Goal: Task Accomplishment & Management: Use online tool/utility

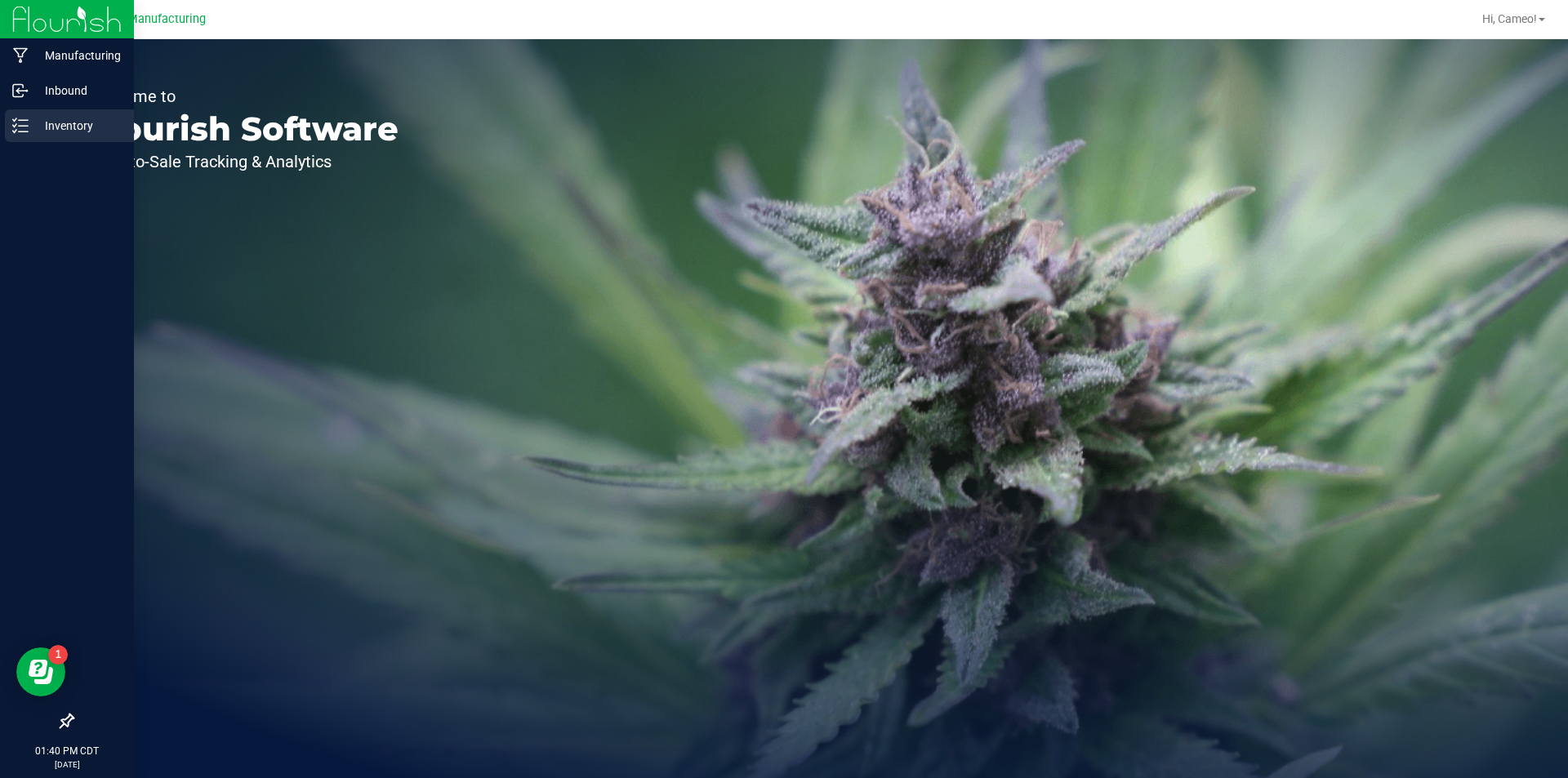
click at [51, 123] on p "Inventory" at bounding box center [78, 126] width 98 height 20
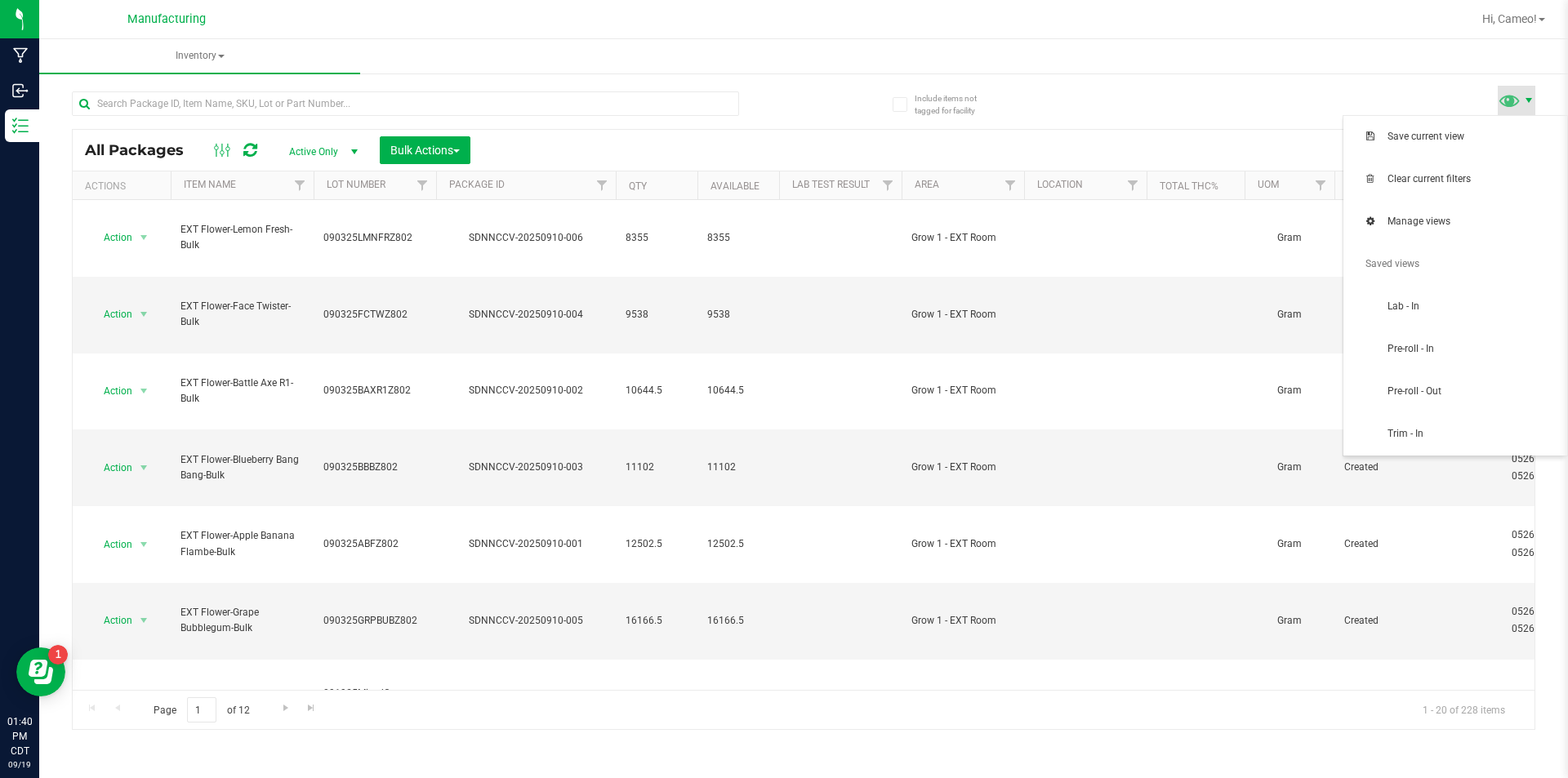
click at [1527, 99] on span at bounding box center [1529, 100] width 13 height 13
click at [1464, 361] on span "Pre-roll - In" at bounding box center [1455, 350] width 204 height 33
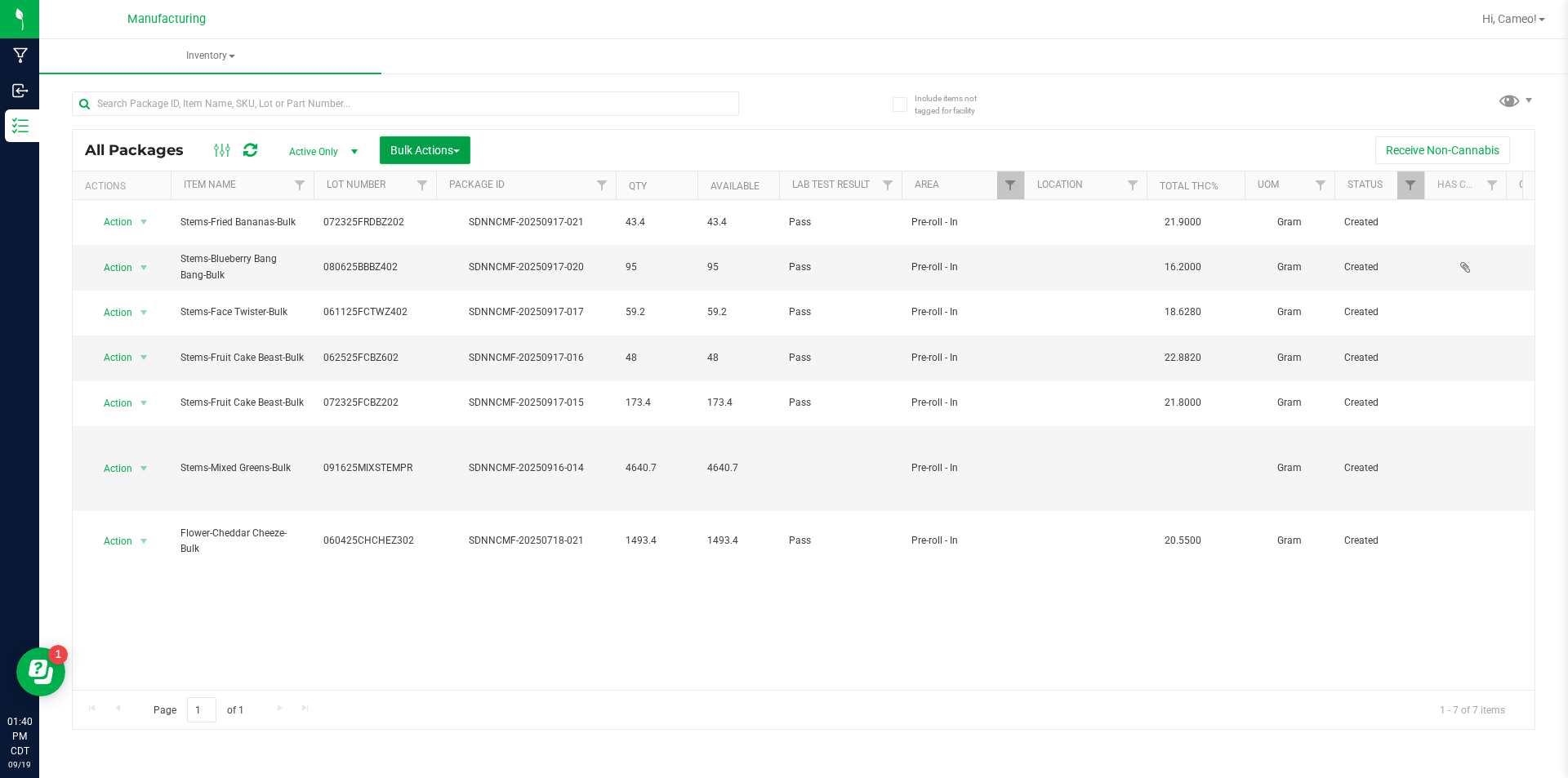
click at [432, 147] on span "Bulk Actions" at bounding box center [425, 150] width 70 height 13
click at [445, 194] on div "Add to manufacturing run" at bounding box center [462, 189] width 146 height 26
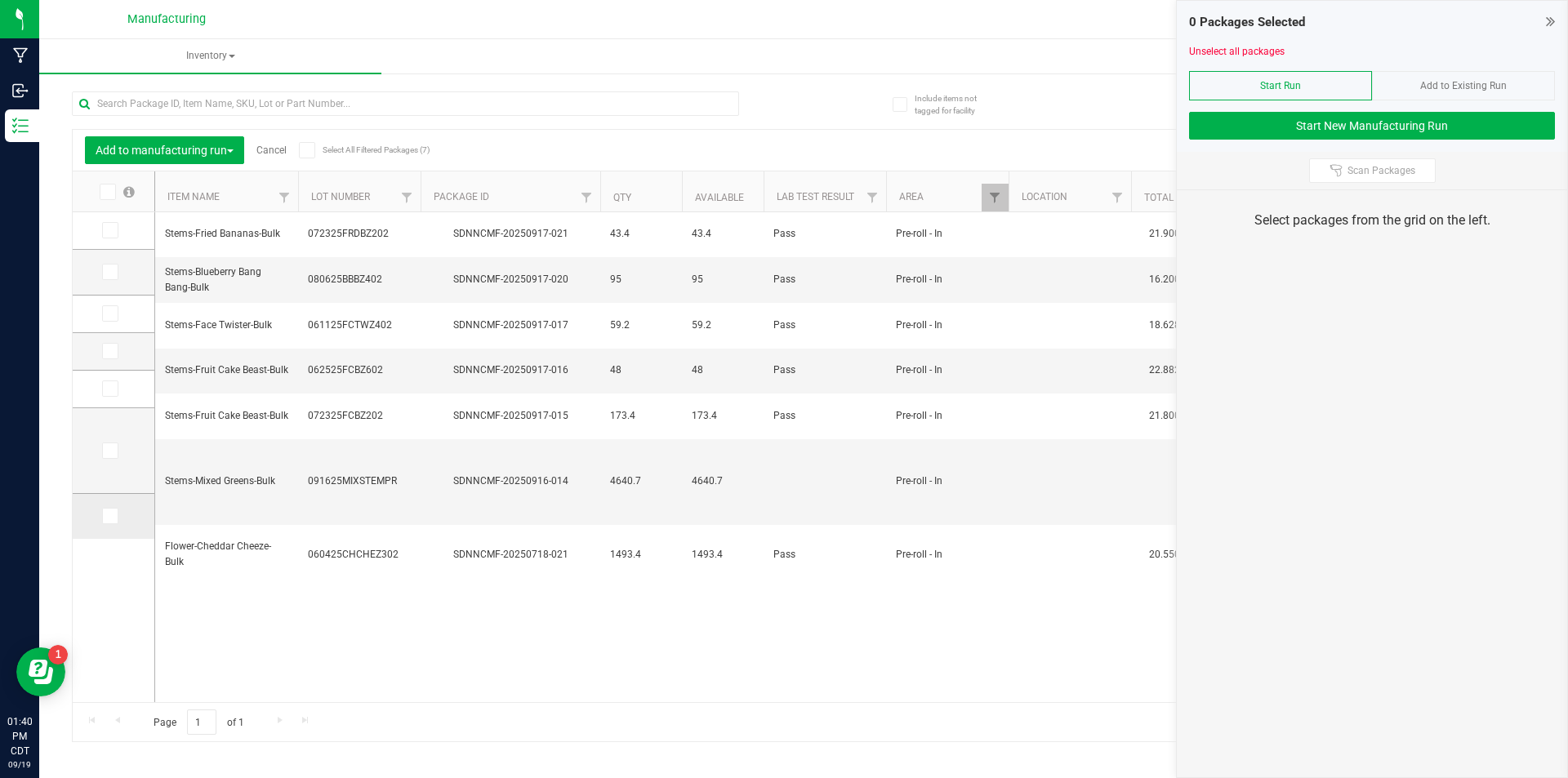
click at [116, 520] on span at bounding box center [110, 516] width 16 height 16
click at [0, 0] on input "checkbox" at bounding box center [0, 0] width 0 height 0
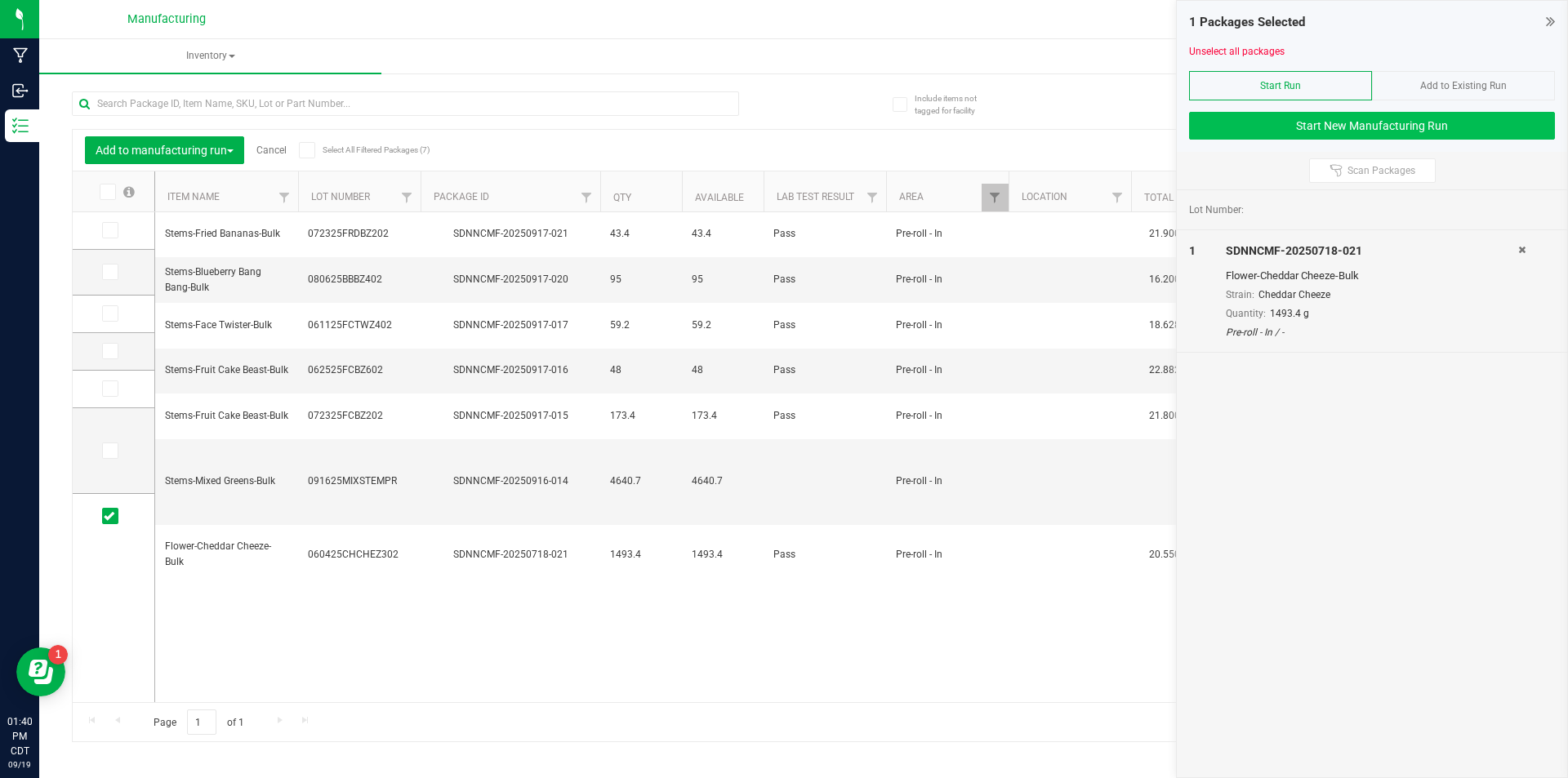
click at [1475, 138] on div "1 Packages Selected Unselect all packages Start Run Add to Existing Run Start N…" at bounding box center [1372, 76] width 390 height 151
click at [1475, 137] on button "Start New Manufacturing Run" at bounding box center [1371, 125] width 366 height 28
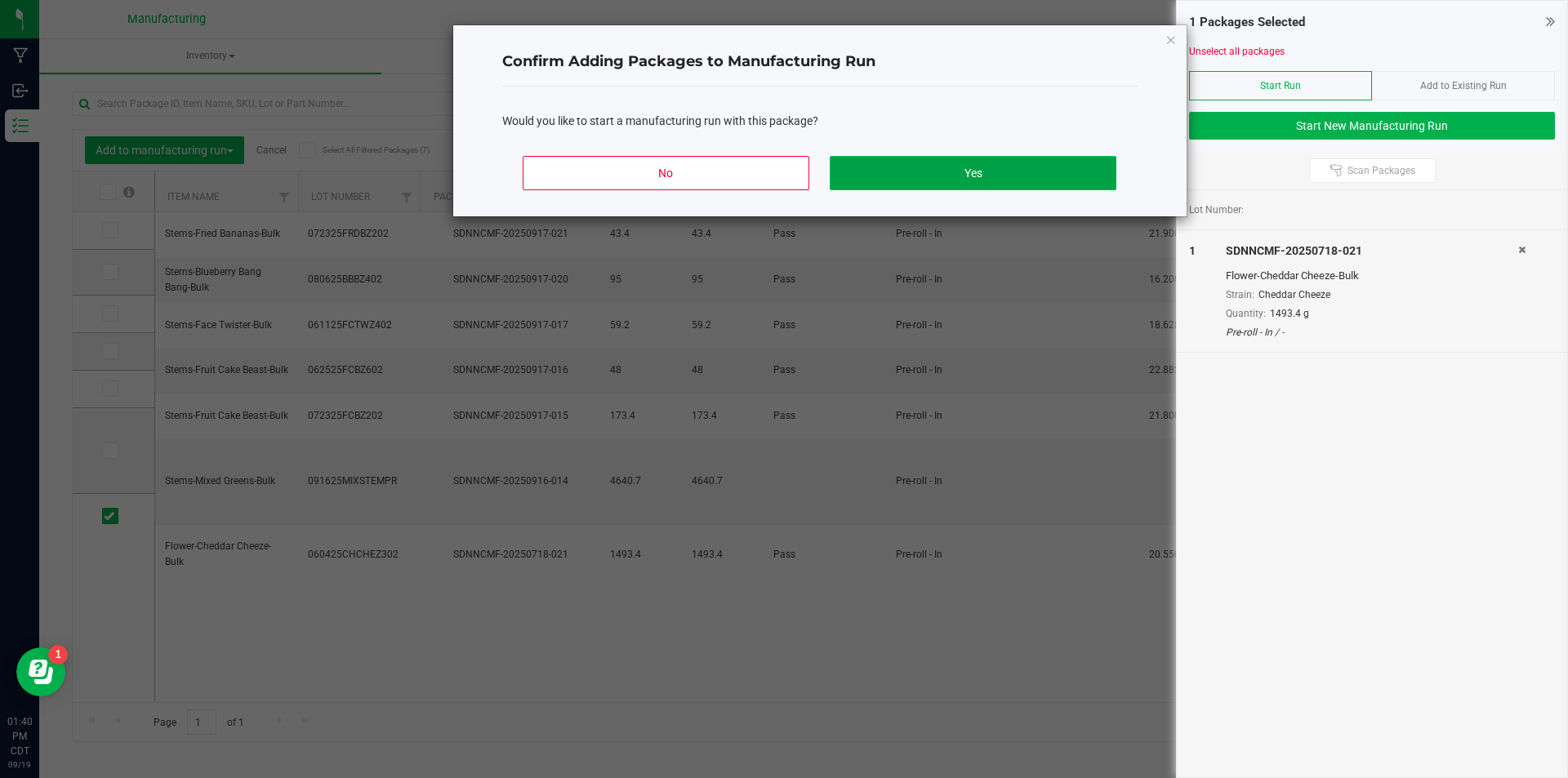
click at [959, 170] on button "Yes" at bounding box center [973, 173] width 286 height 34
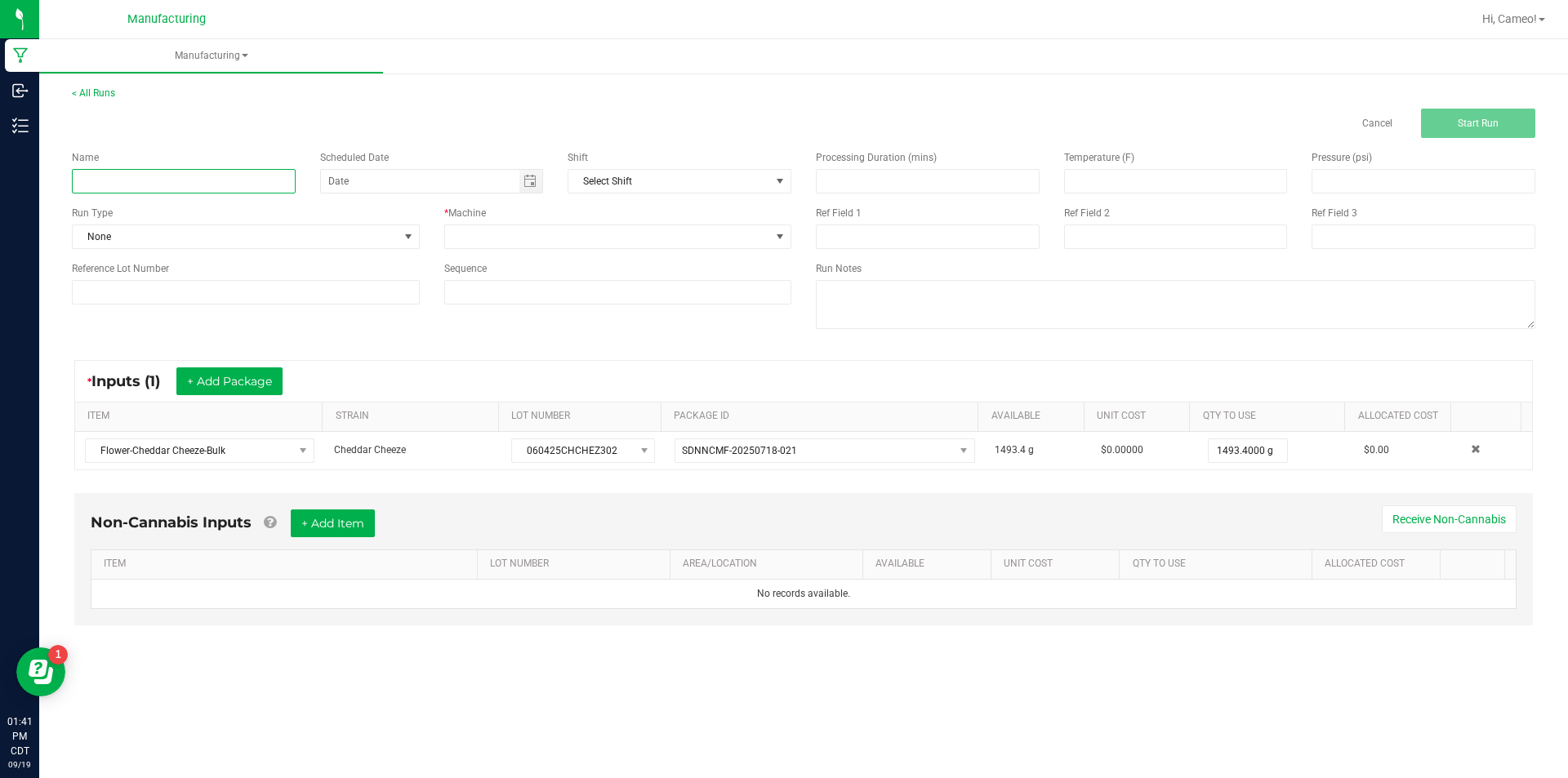
click at [209, 169] on input at bounding box center [183, 181] width 224 height 24
click at [533, 184] on span "Toggle calendar" at bounding box center [530, 181] width 13 height 13
type input "091925 - Cheddar Cheeze"
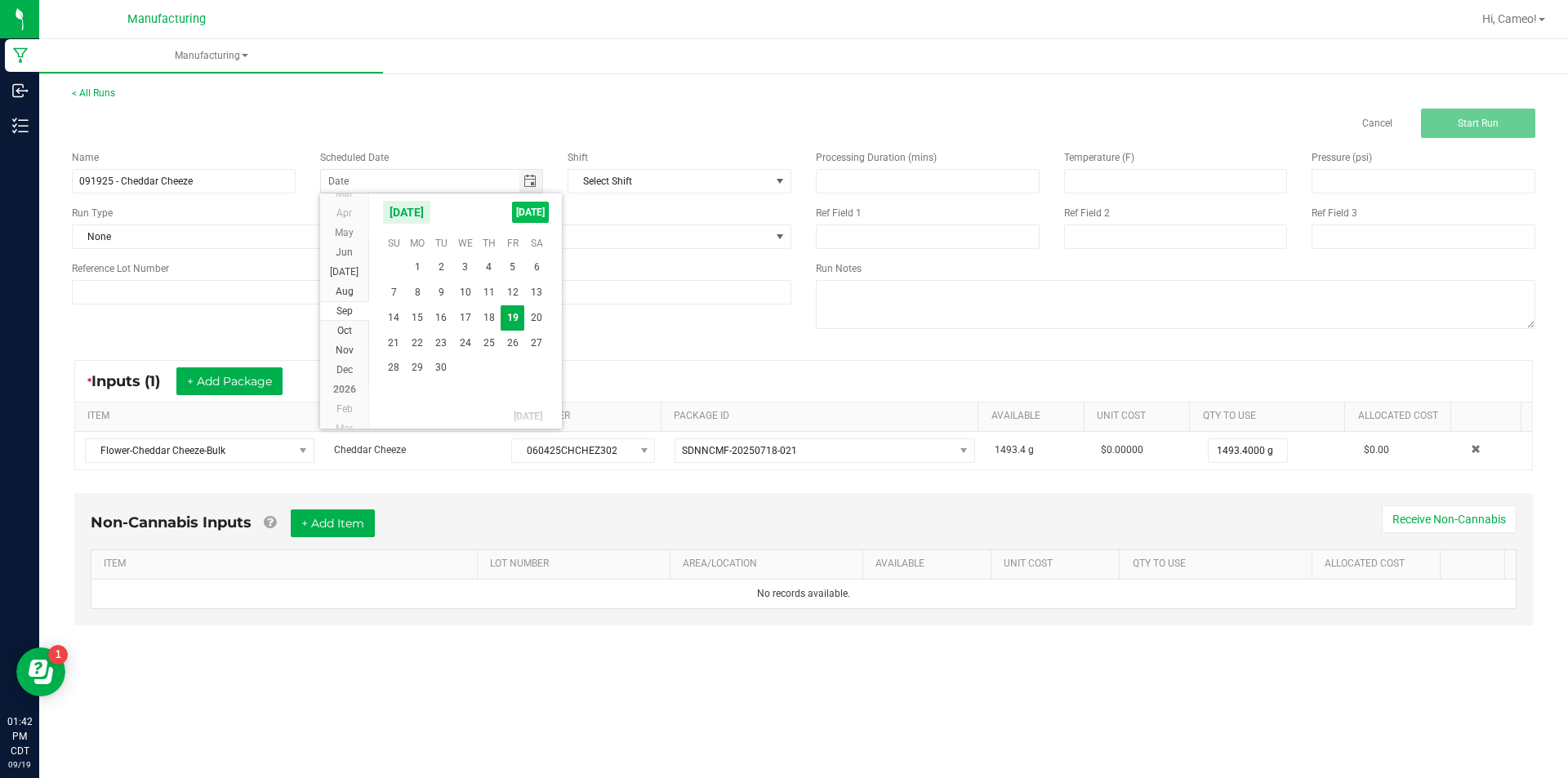
click at [519, 214] on span "[DATE]" at bounding box center [530, 213] width 37 height 21
type input "[DATE]"
click at [608, 236] on span at bounding box center [608, 237] width 326 height 23
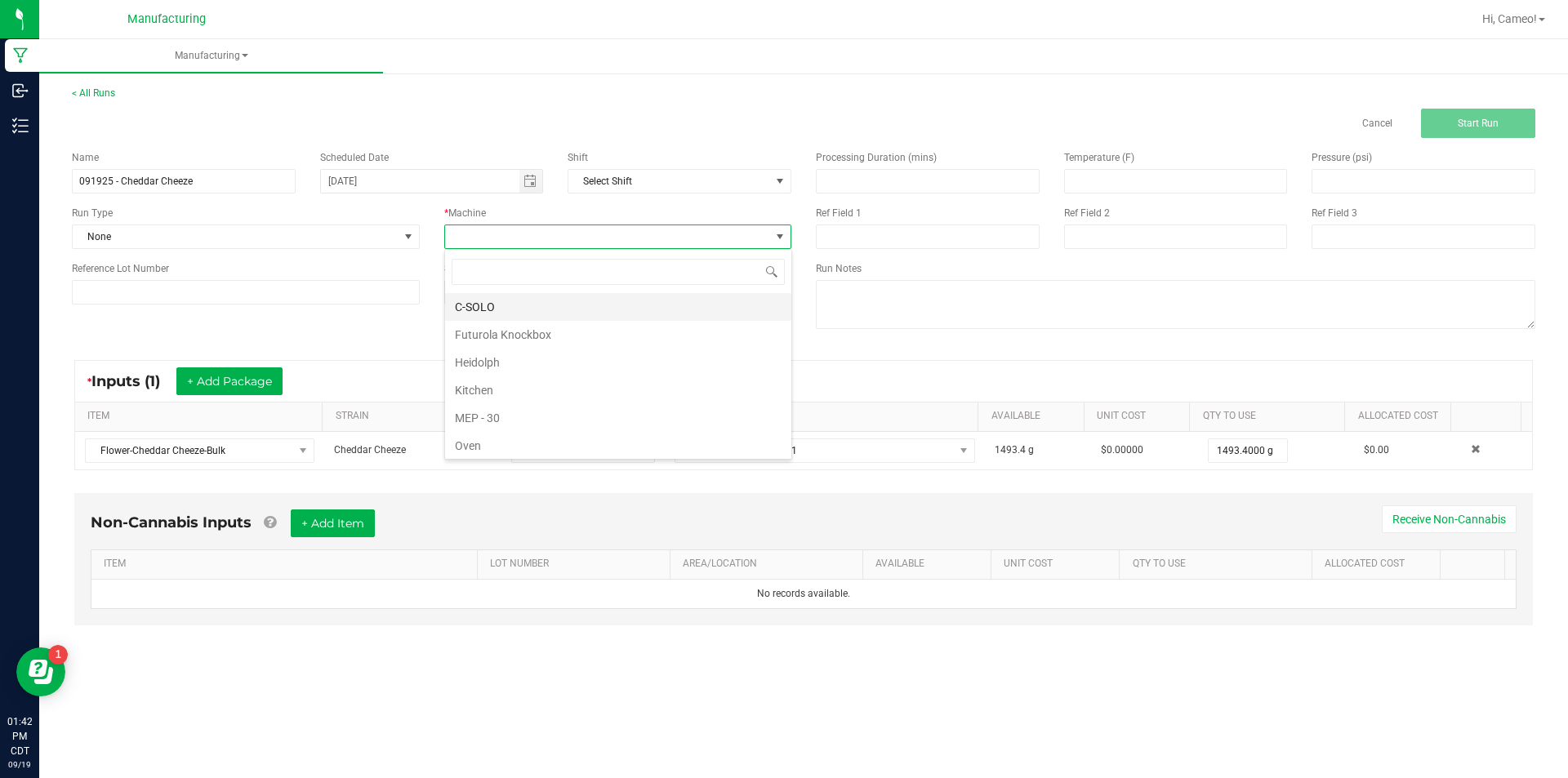
scroll to position [24, 347]
click at [527, 334] on li "Futurola Knockbox" at bounding box center [618, 334] width 346 height 28
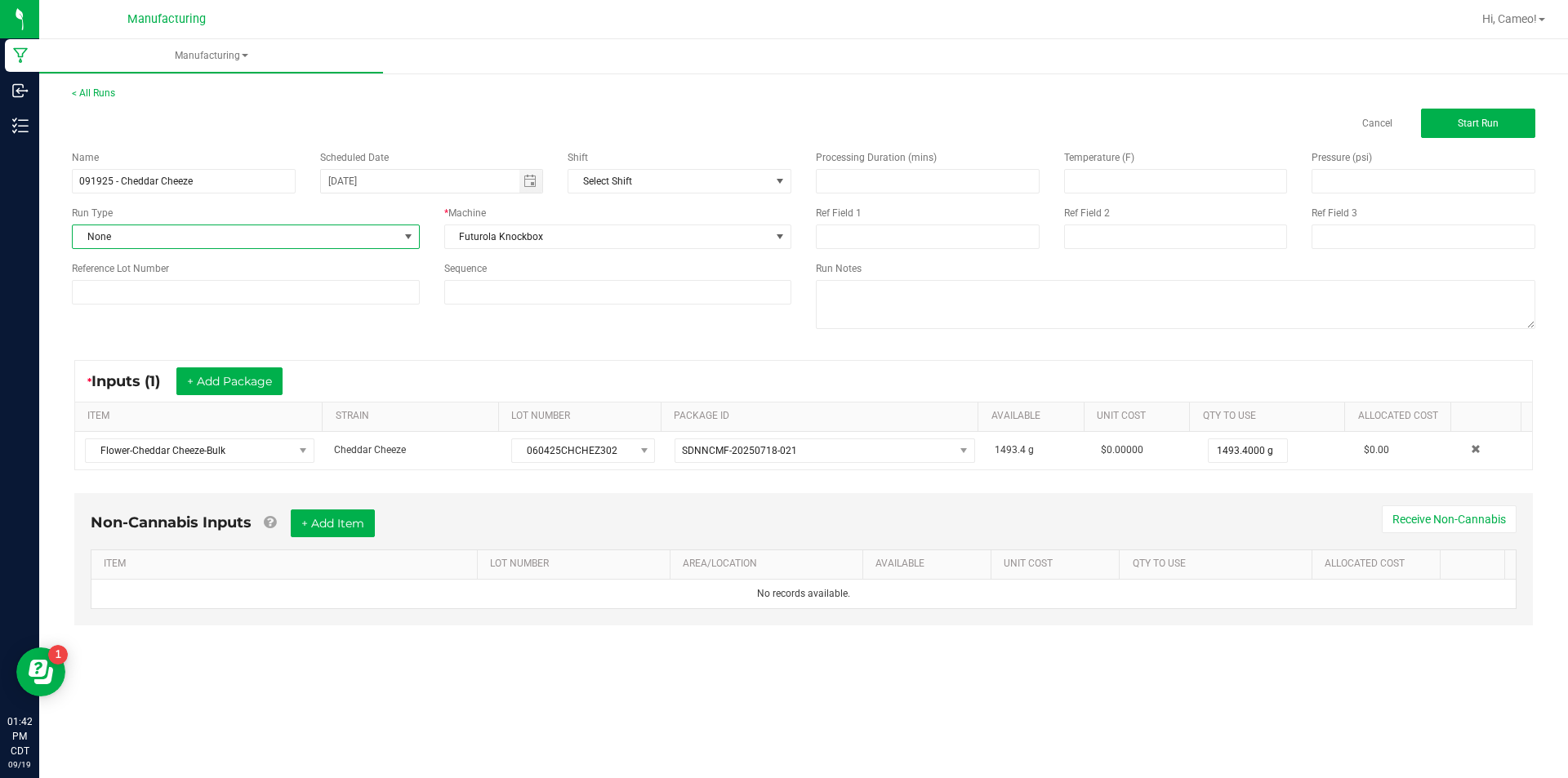
click at [376, 243] on span "None" at bounding box center [235, 237] width 326 height 23
click at [191, 432] on li "Pre-roll" at bounding box center [245, 444] width 346 height 24
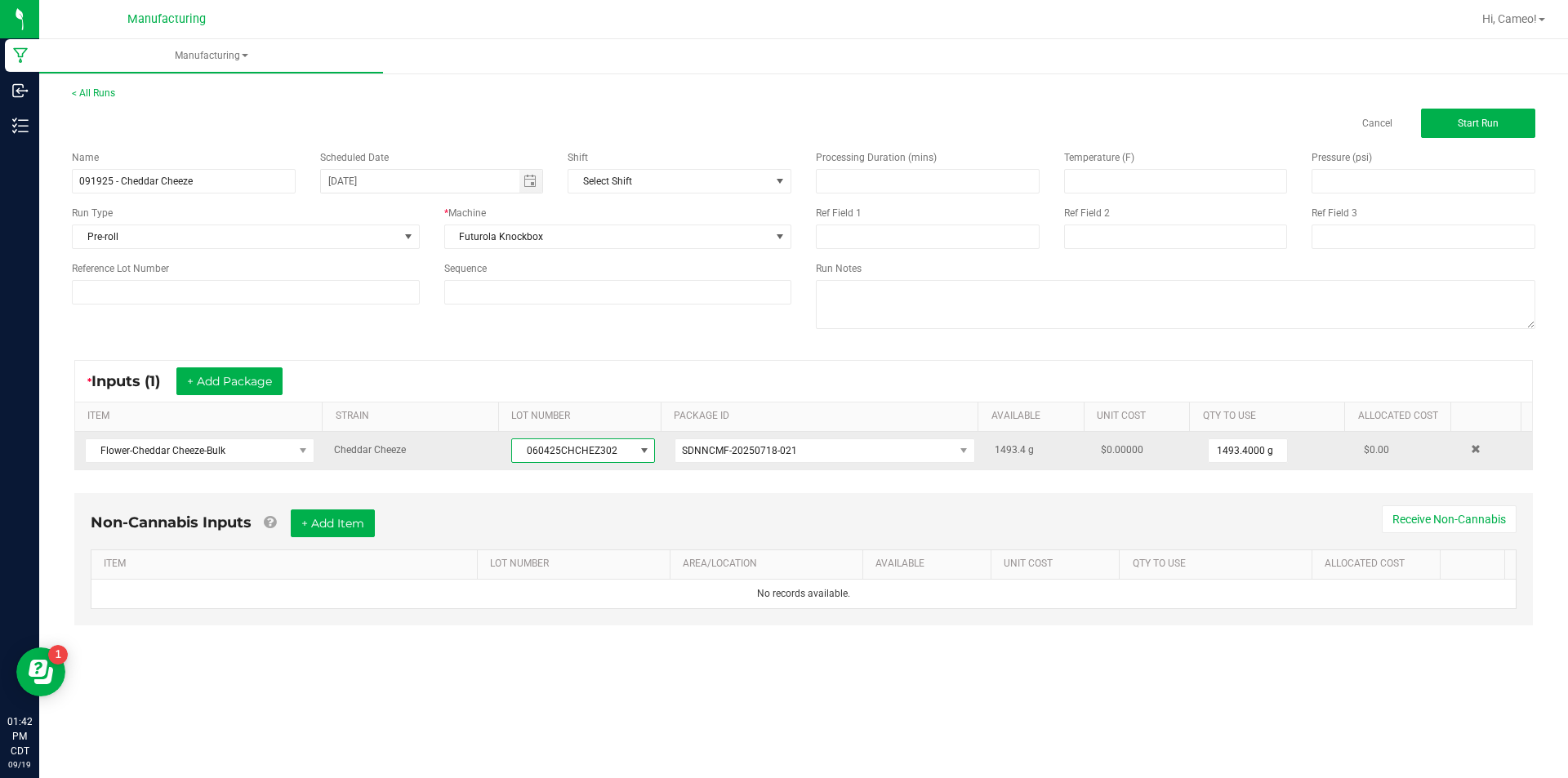
click at [566, 443] on span "060425CHCHEZ302" at bounding box center [572, 451] width 122 height 23
click at [566, 444] on span "060425CHCHEZ302" at bounding box center [572, 451] width 122 height 23
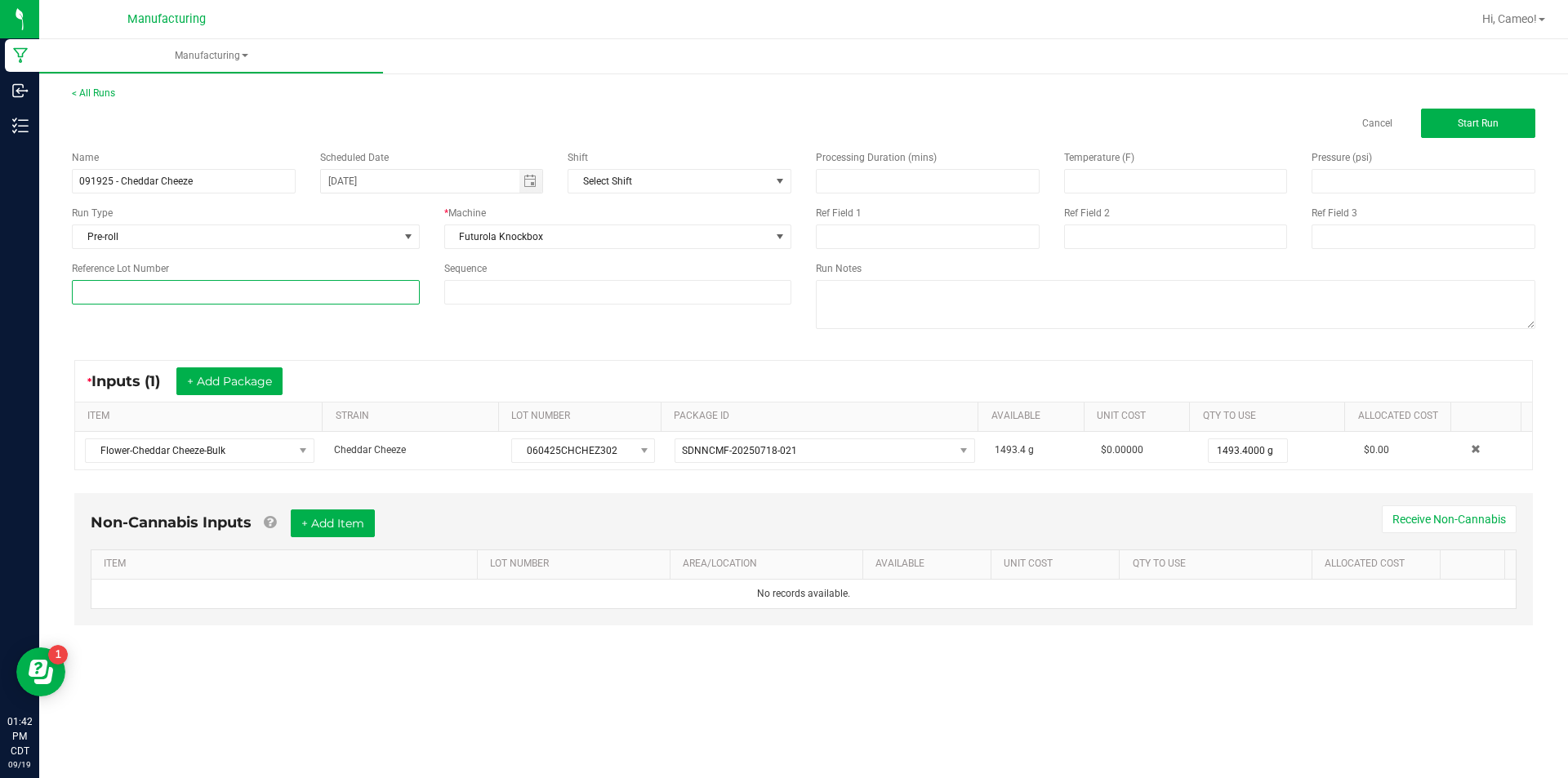
click at [375, 299] on input at bounding box center [245, 292] width 348 height 24
paste input "060425CHCHEZ302"
type input "060425CHCHEZ302"
click at [1484, 127] on span "Start Run" at bounding box center [1479, 123] width 41 height 12
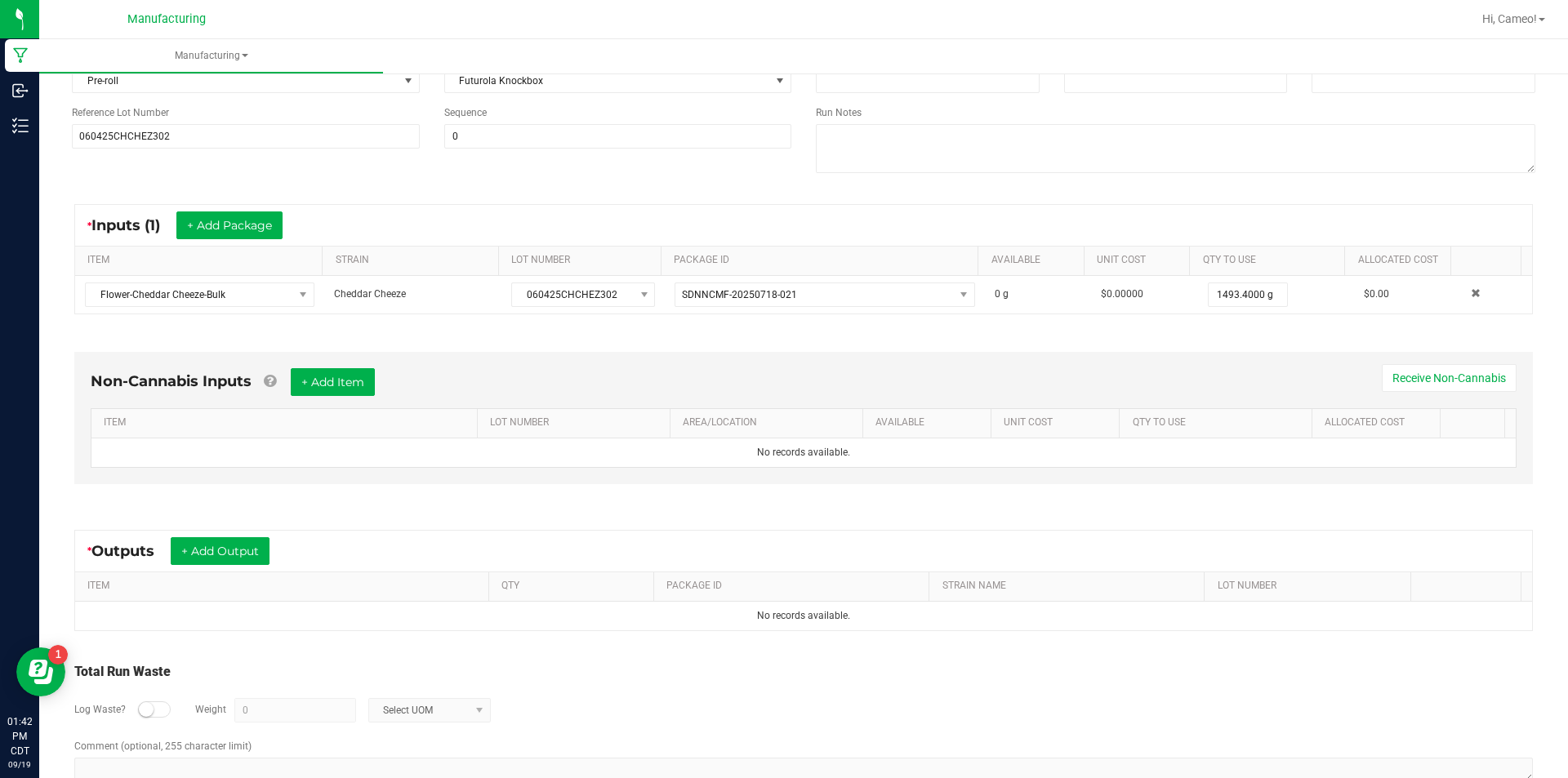
scroll to position [229, 0]
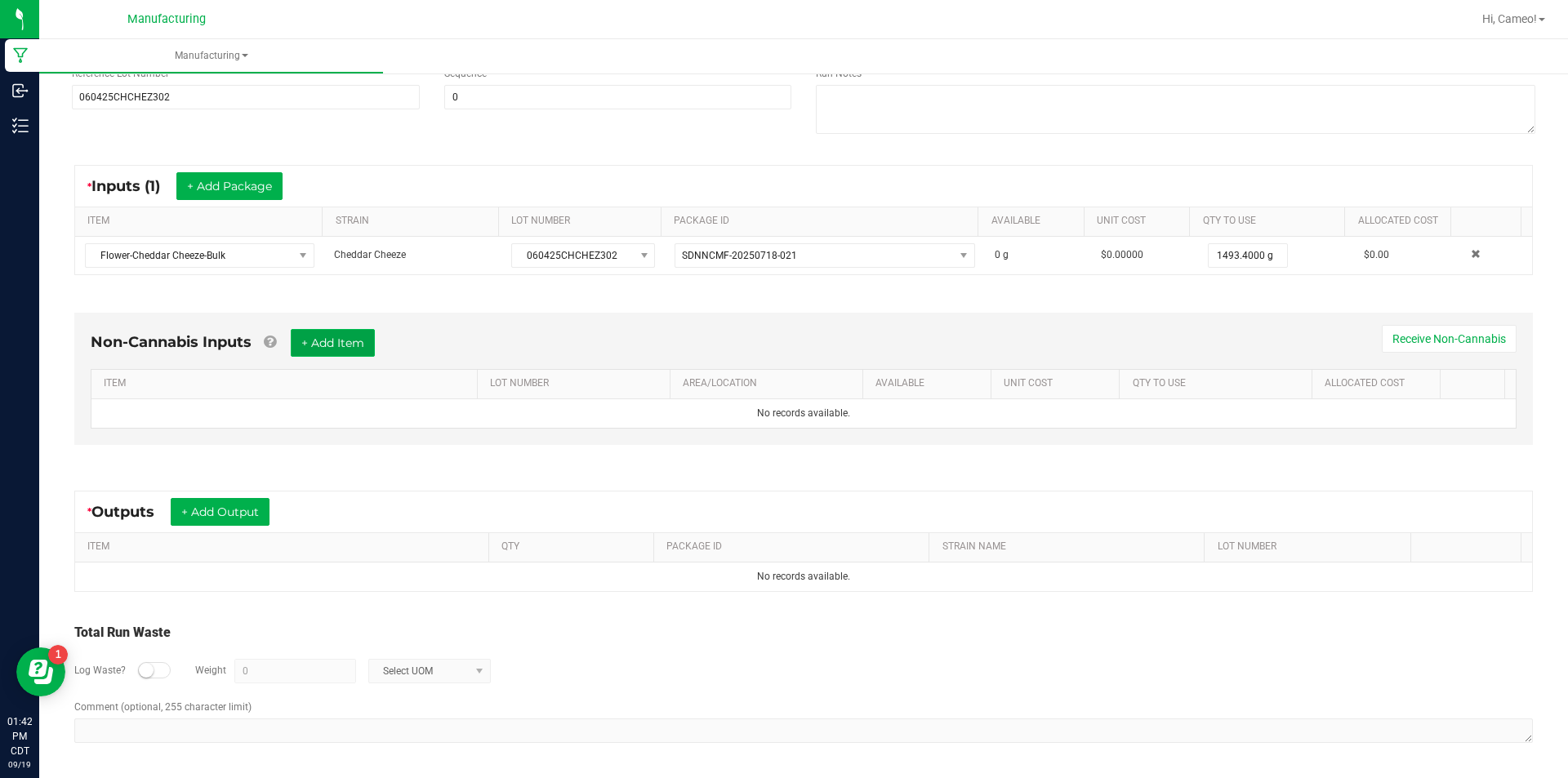
click at [318, 342] on button "+ Add Item" at bounding box center [333, 342] width 84 height 28
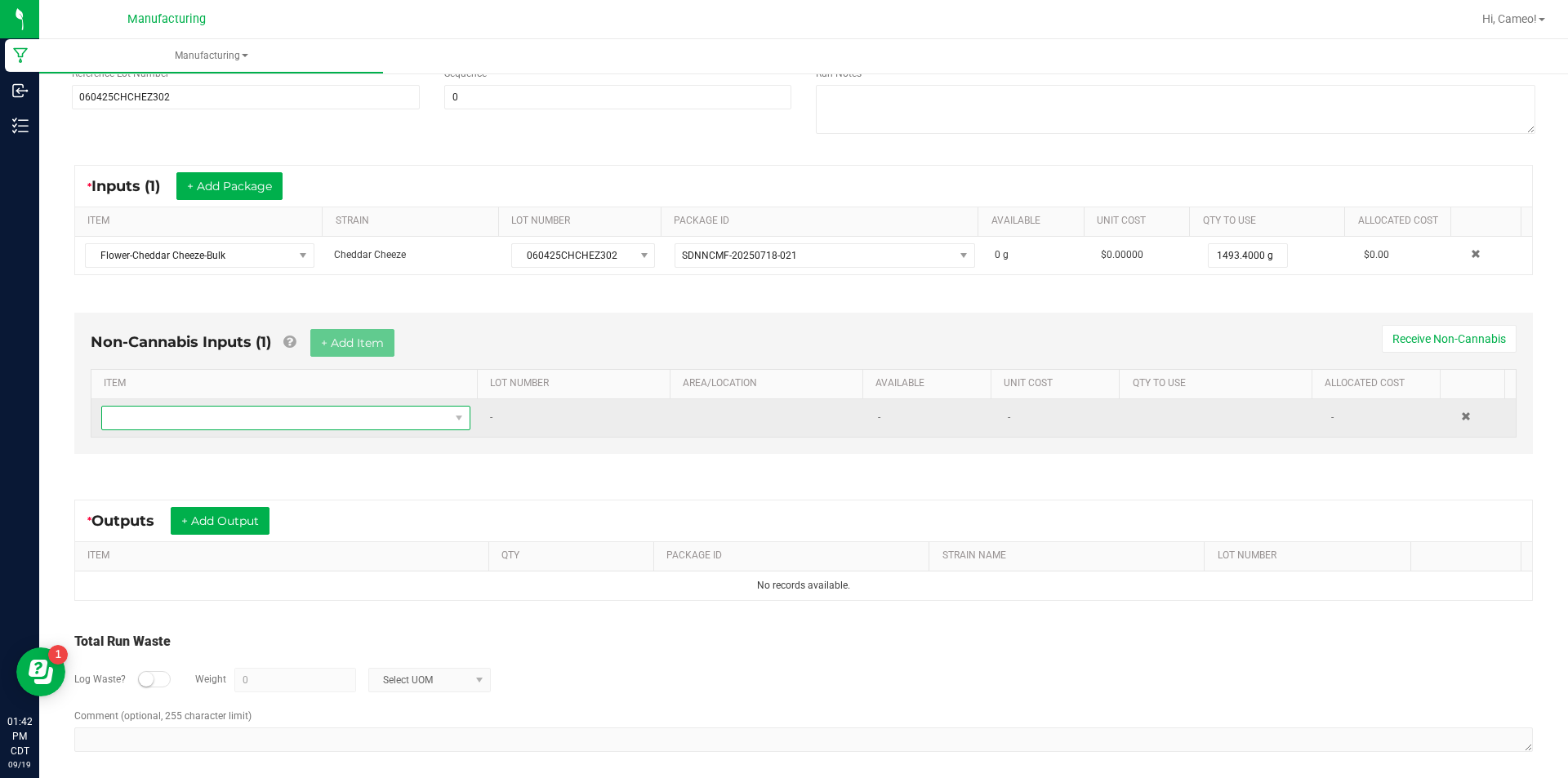
drag, startPoint x: 286, startPoint y: 418, endPoint x: 276, endPoint y: 416, distance: 10.2
click at [286, 418] on span "NO DATA FOUND" at bounding box center [275, 419] width 347 height 23
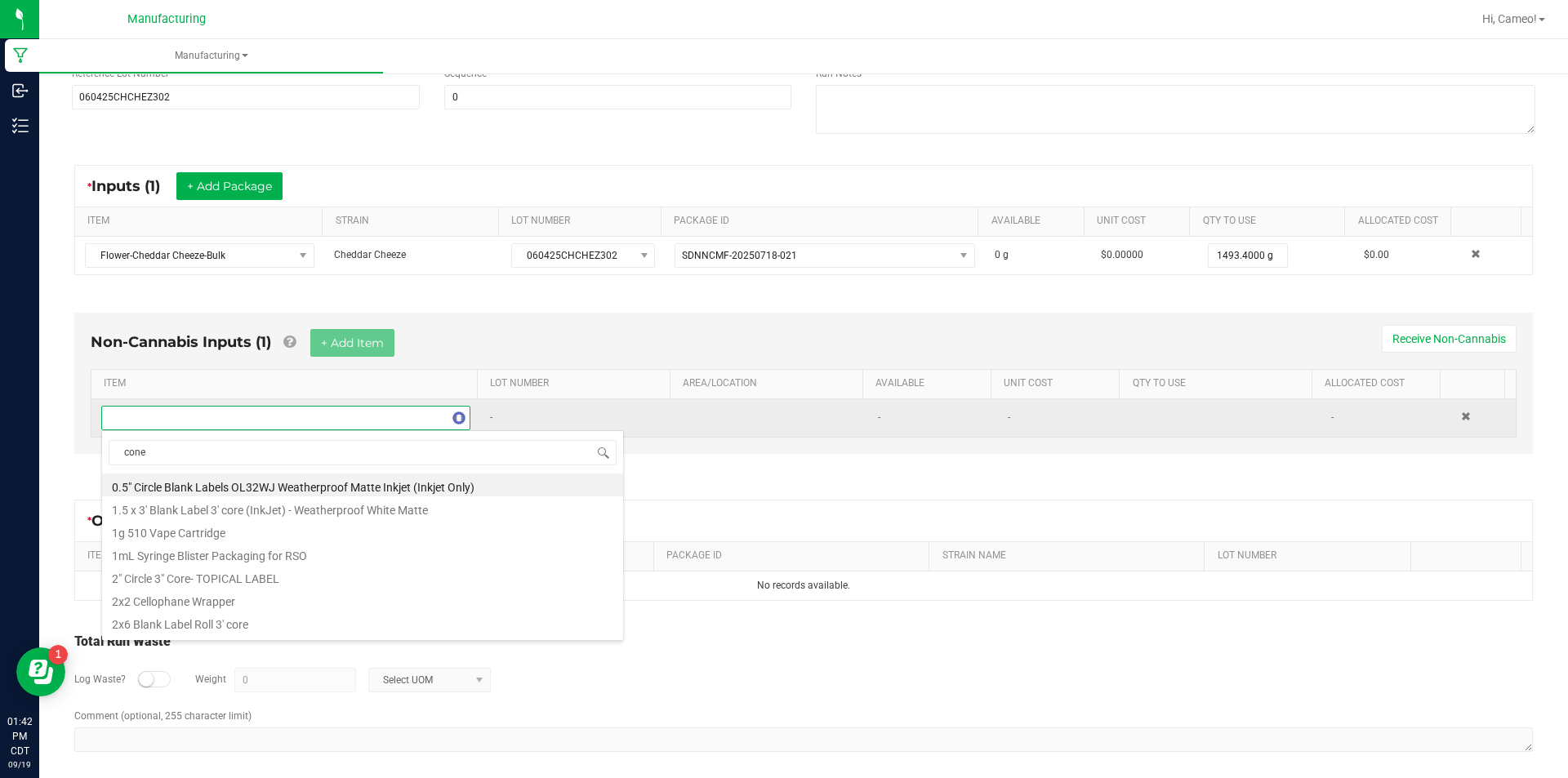
type input "cones"
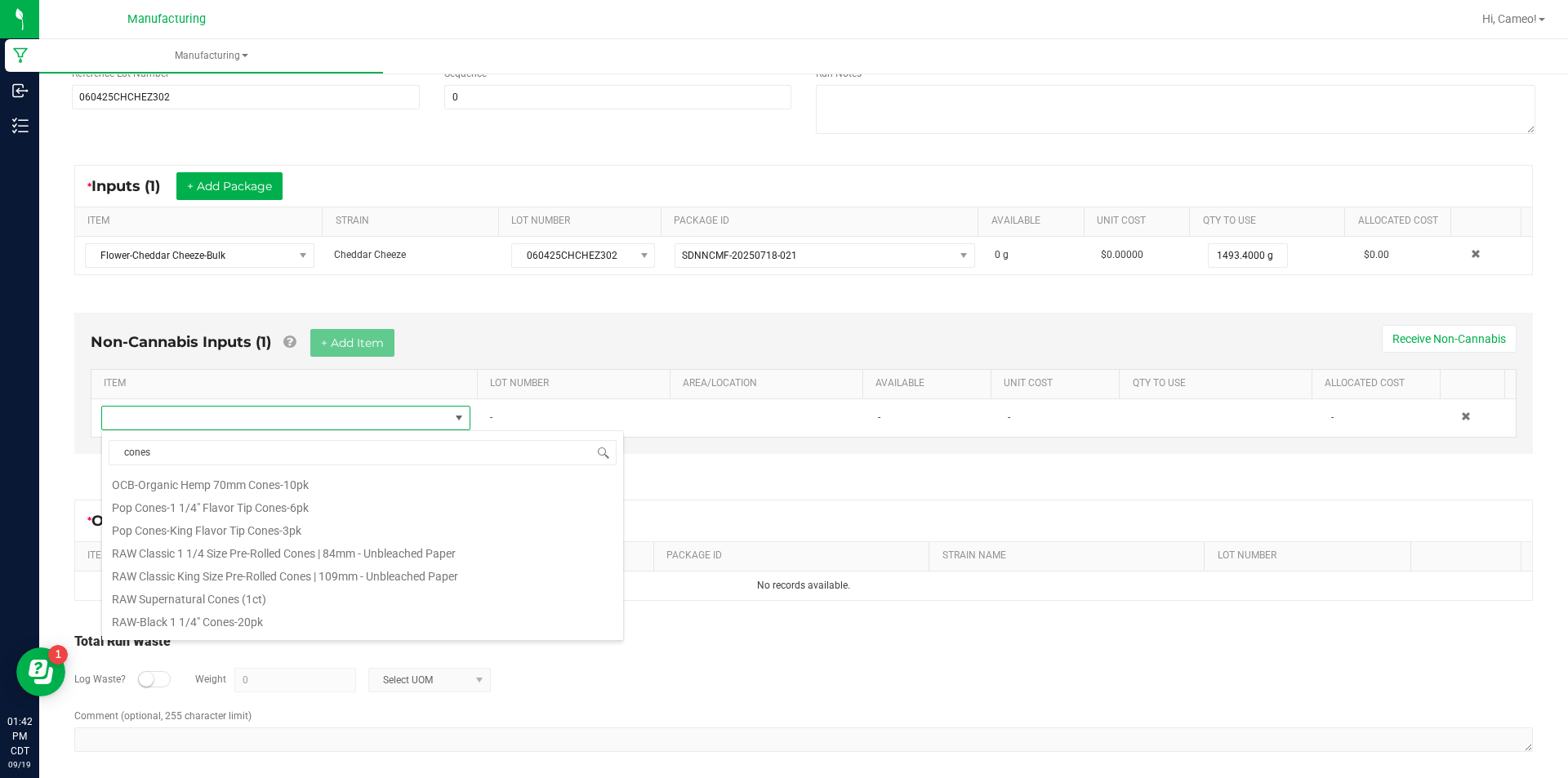
scroll to position [735, 0]
click at [326, 548] on li "RAW Classic 1 1/4 Size Pre-Rolled Cones | 84mm - Unbleached Paper" at bounding box center [362, 551] width 521 height 23
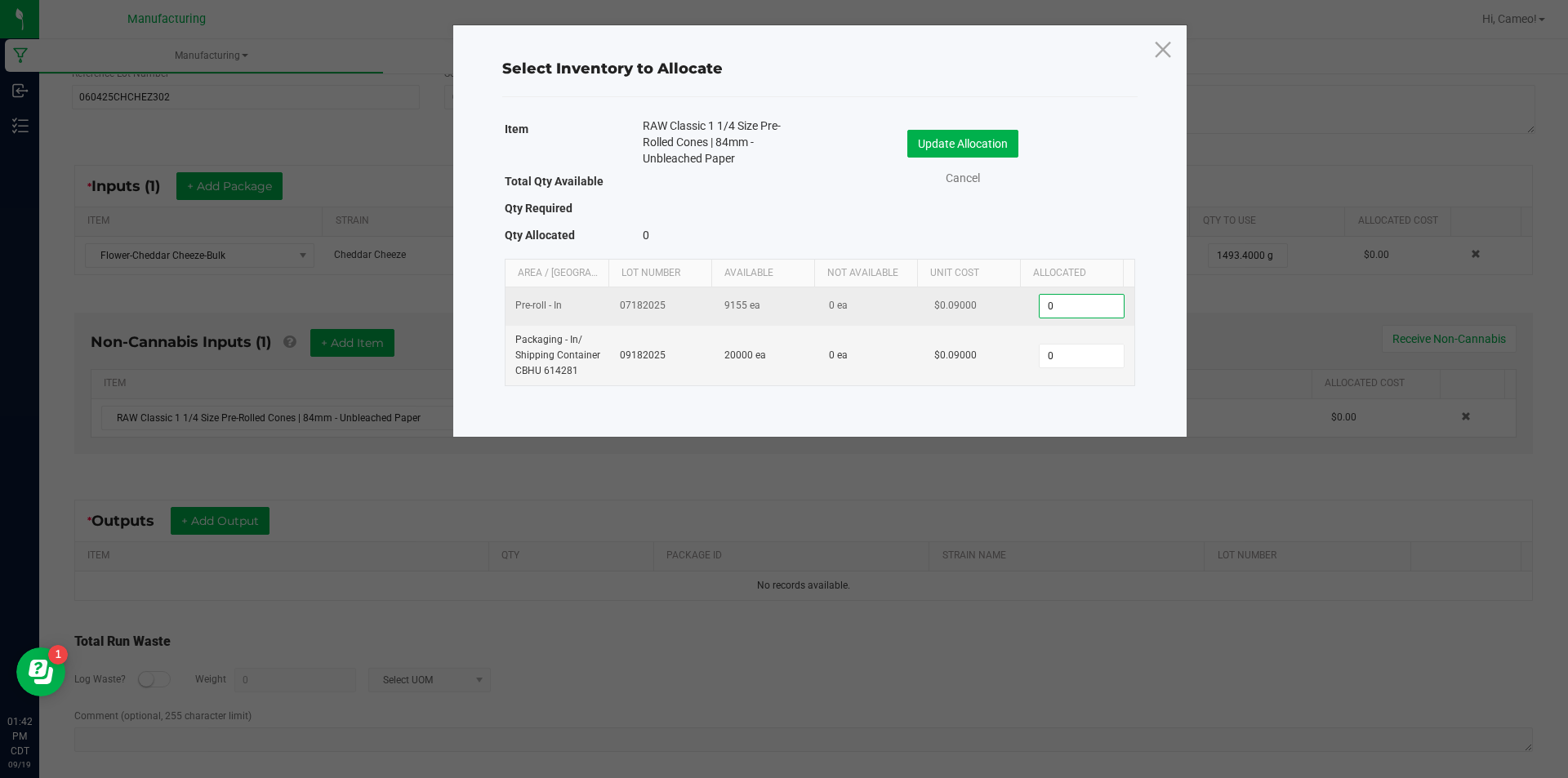
click at [1058, 309] on input "0" at bounding box center [1081, 307] width 83 height 23
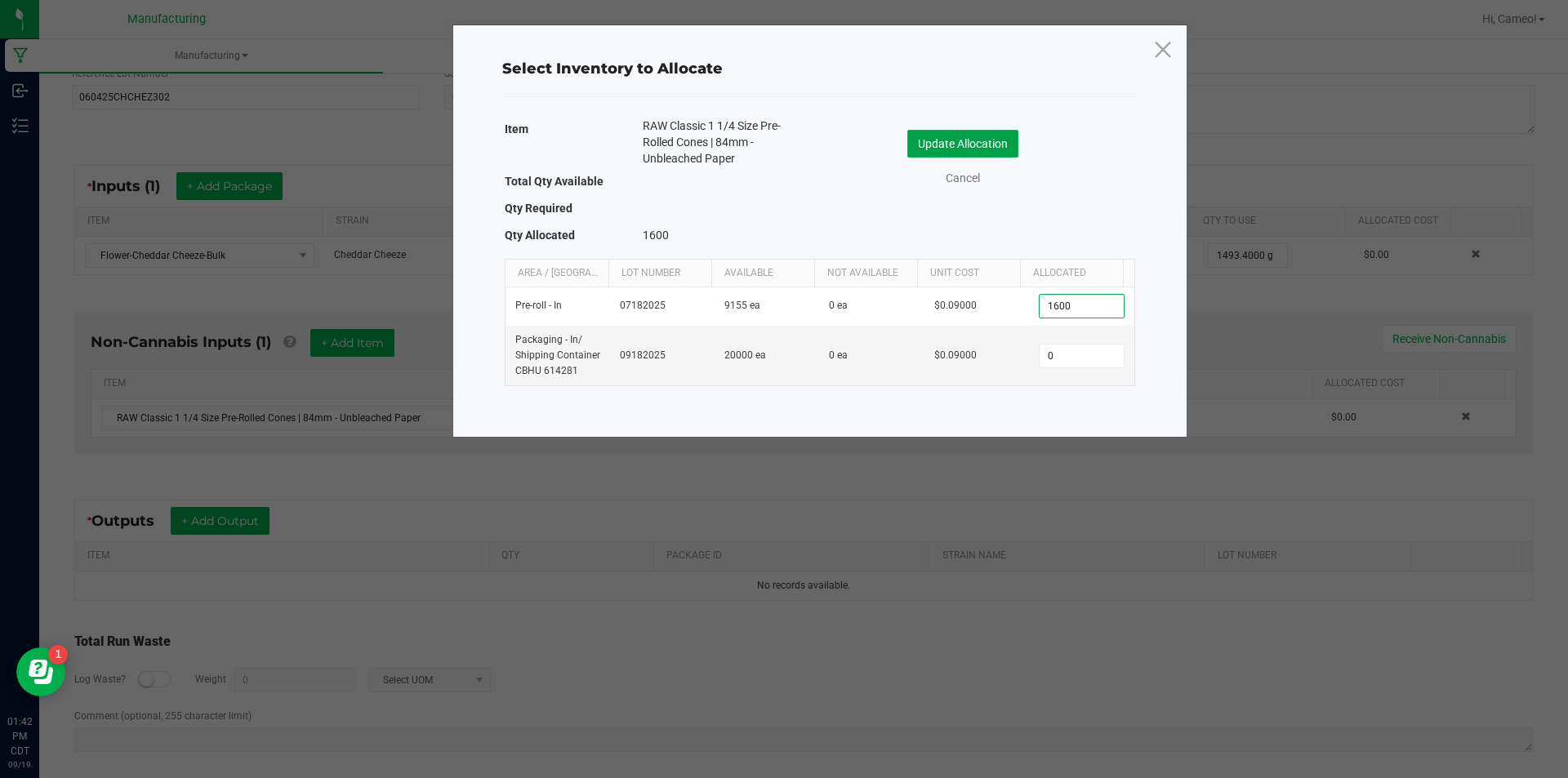
type input "1,600"
drag, startPoint x: 999, startPoint y: 144, endPoint x: 996, endPoint y: 133, distance: 11.4
click at [997, 137] on button "Update Allocation" at bounding box center [962, 143] width 111 height 28
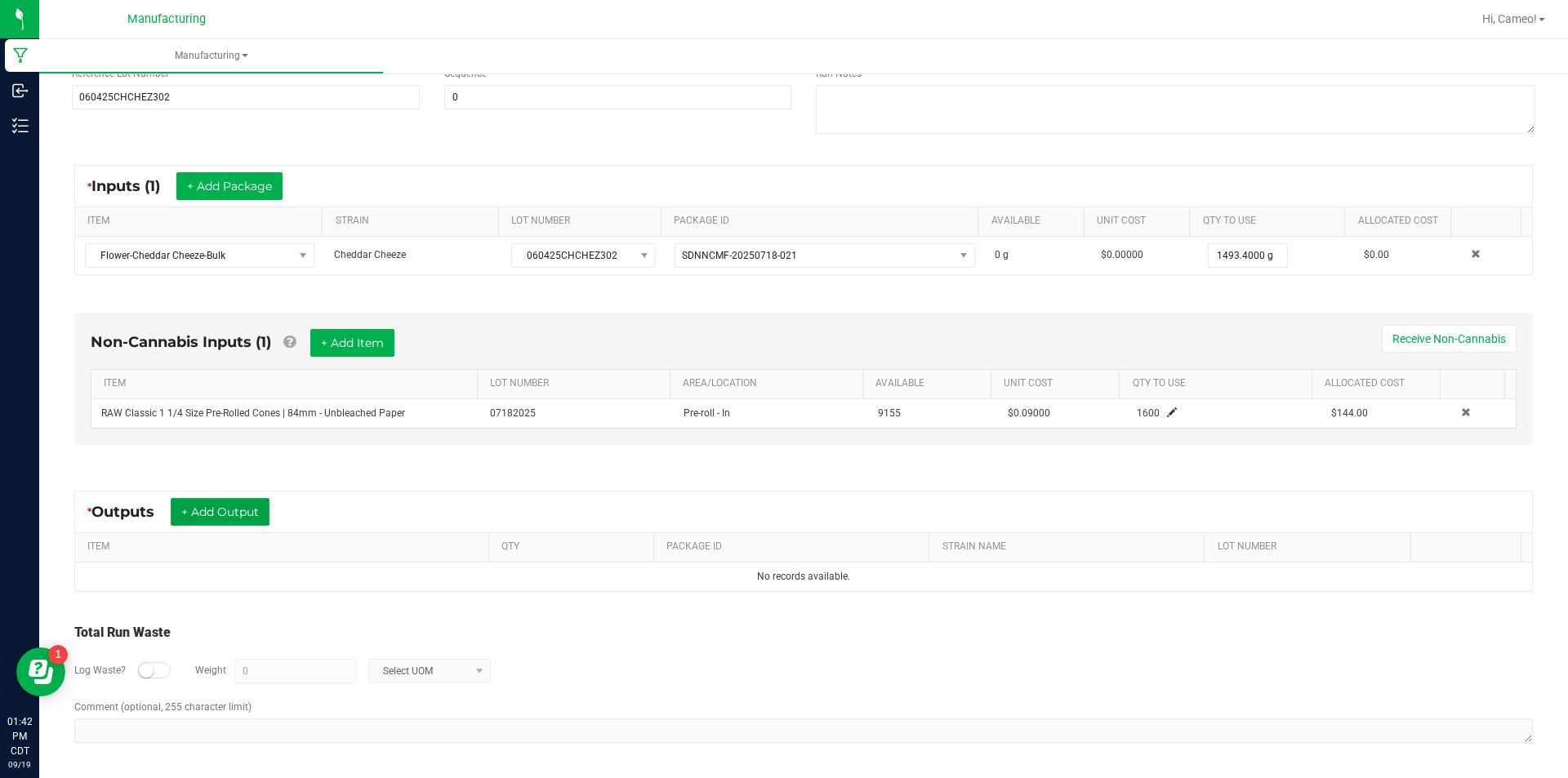
click at [199, 510] on button "+ Add Output" at bounding box center [220, 512] width 98 height 28
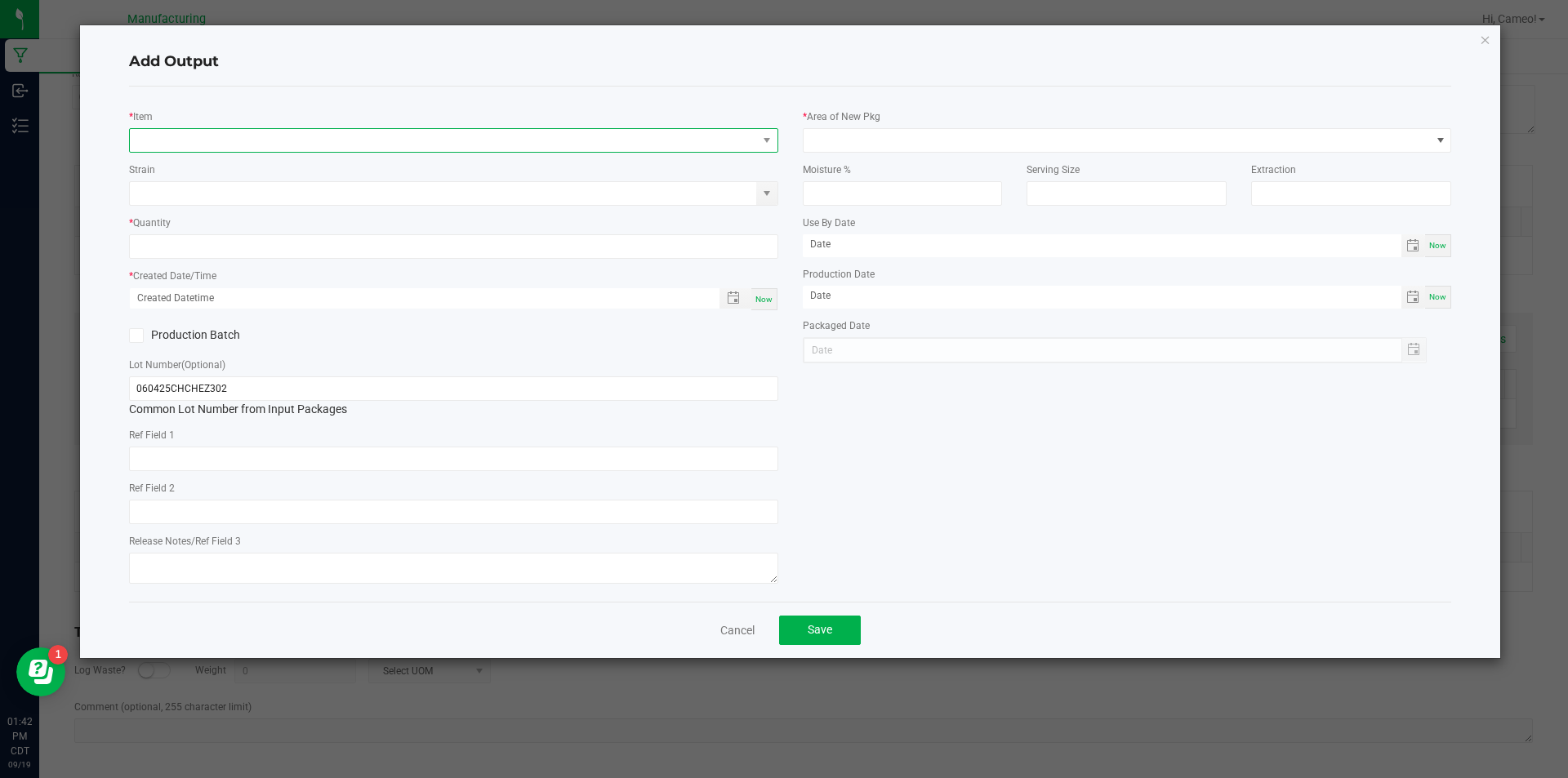
click at [361, 138] on span "NO DATA FOUND" at bounding box center [443, 140] width 627 height 23
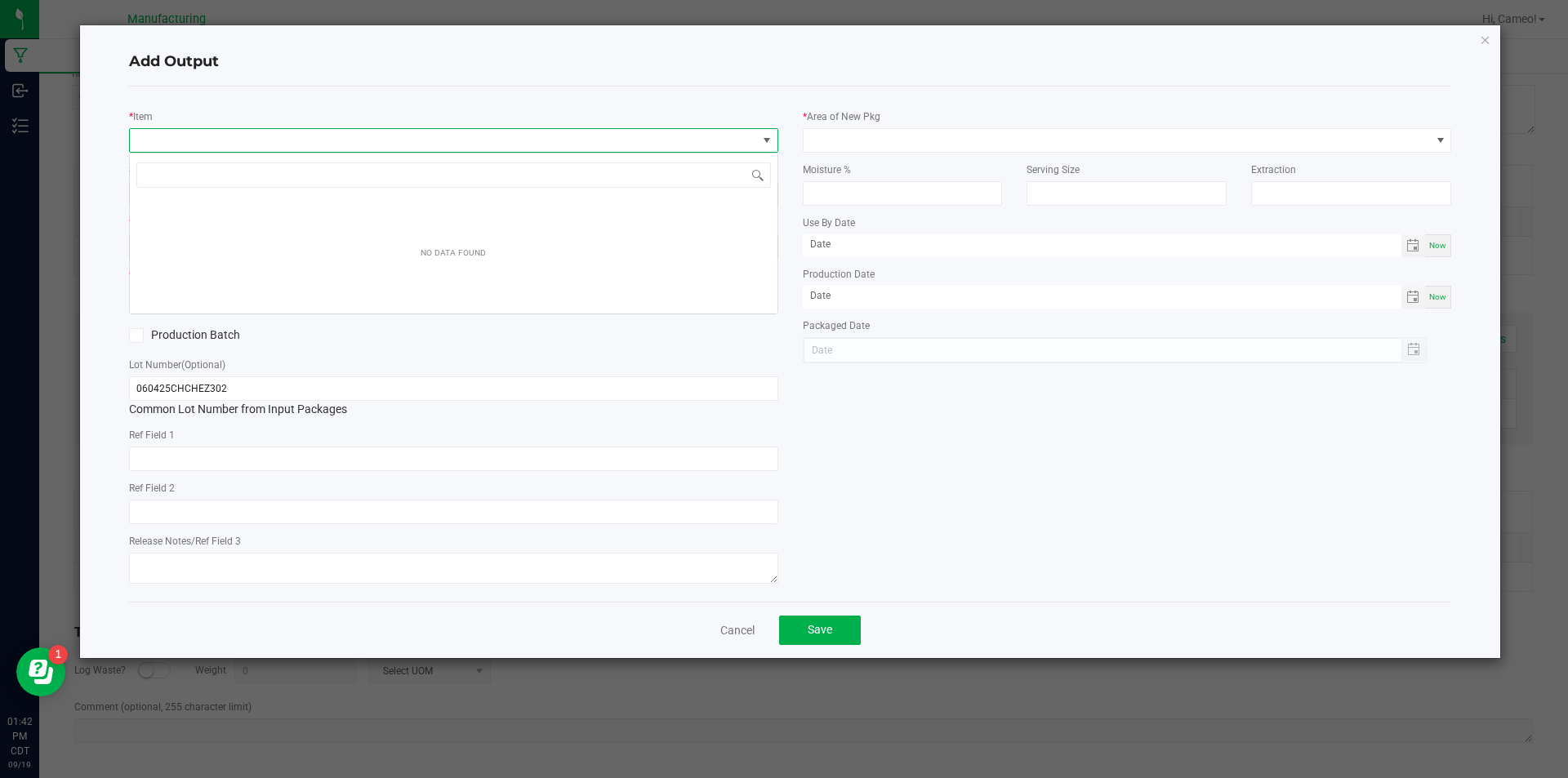
scroll to position [24, 649]
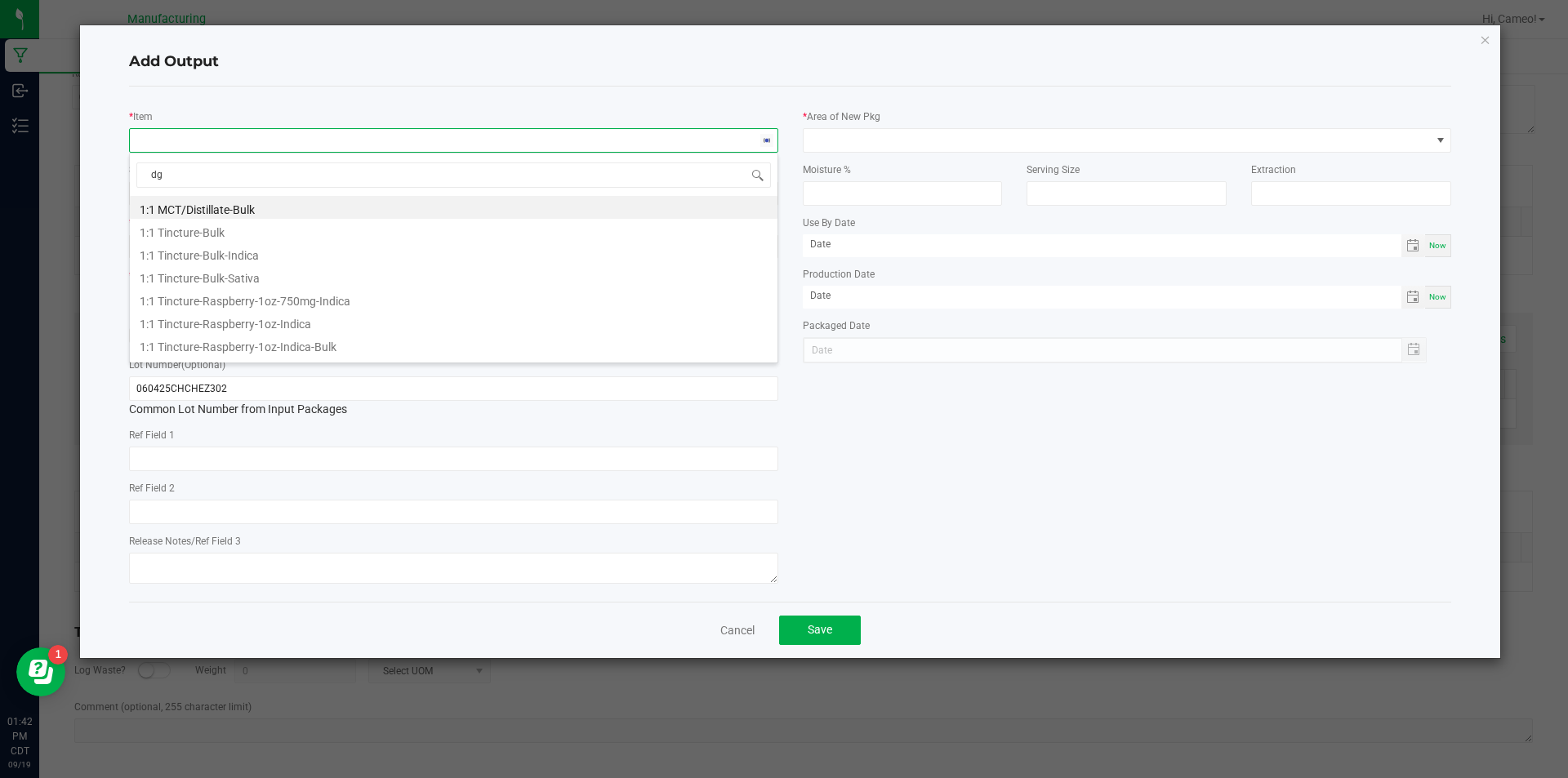
type input "d"
type input "dogwalker preroll-cheddar cheeze"
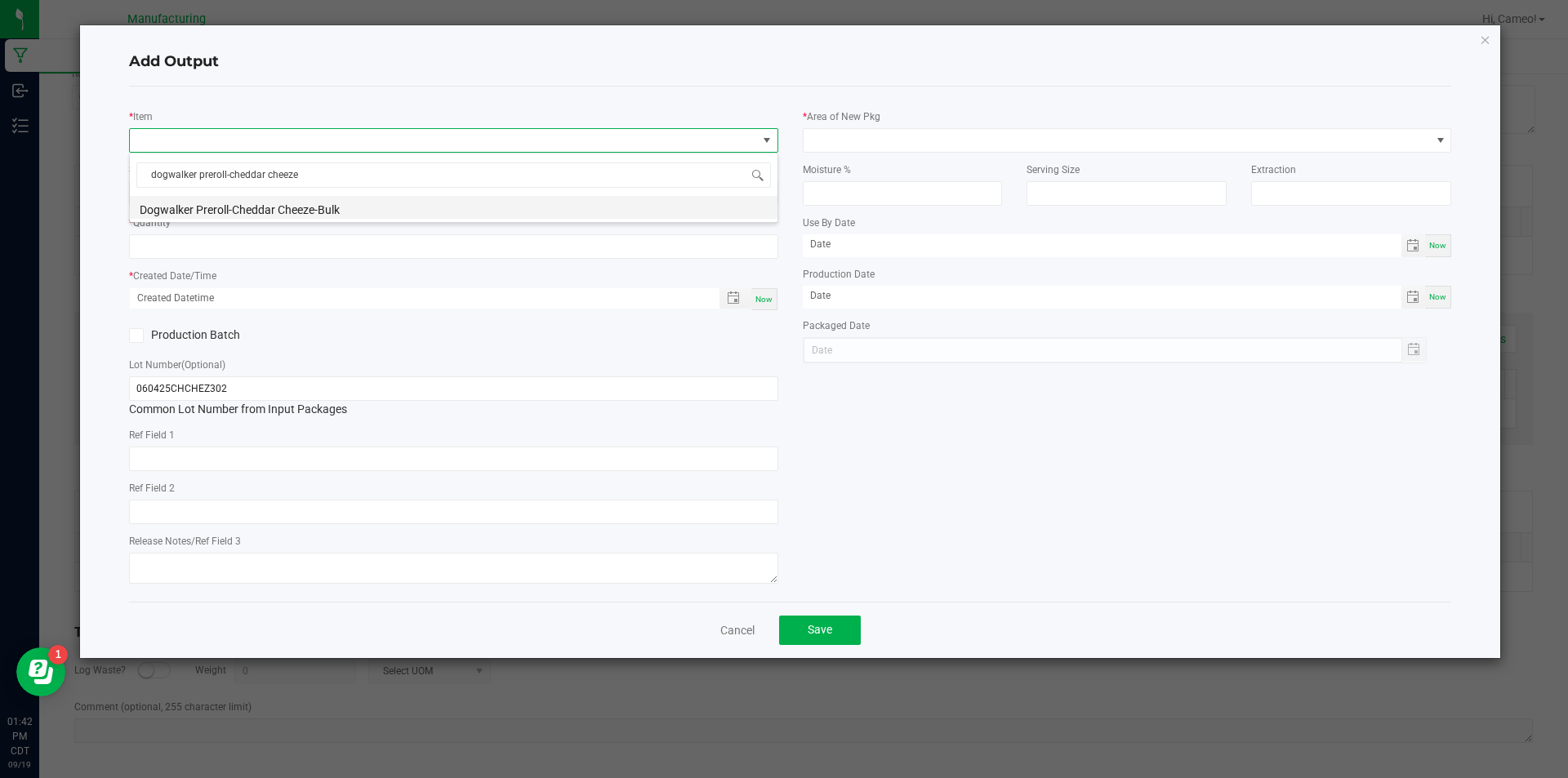
click at [359, 216] on div "dogwalker preroll-cheddar cheeze Dogwalker Preroll-Cheddar Cheeze-Bulk" at bounding box center [453, 188] width 649 height 71
click at [362, 210] on li "Dogwalker Preroll-Cheddar Cheeze-Bulk" at bounding box center [453, 207] width 648 height 23
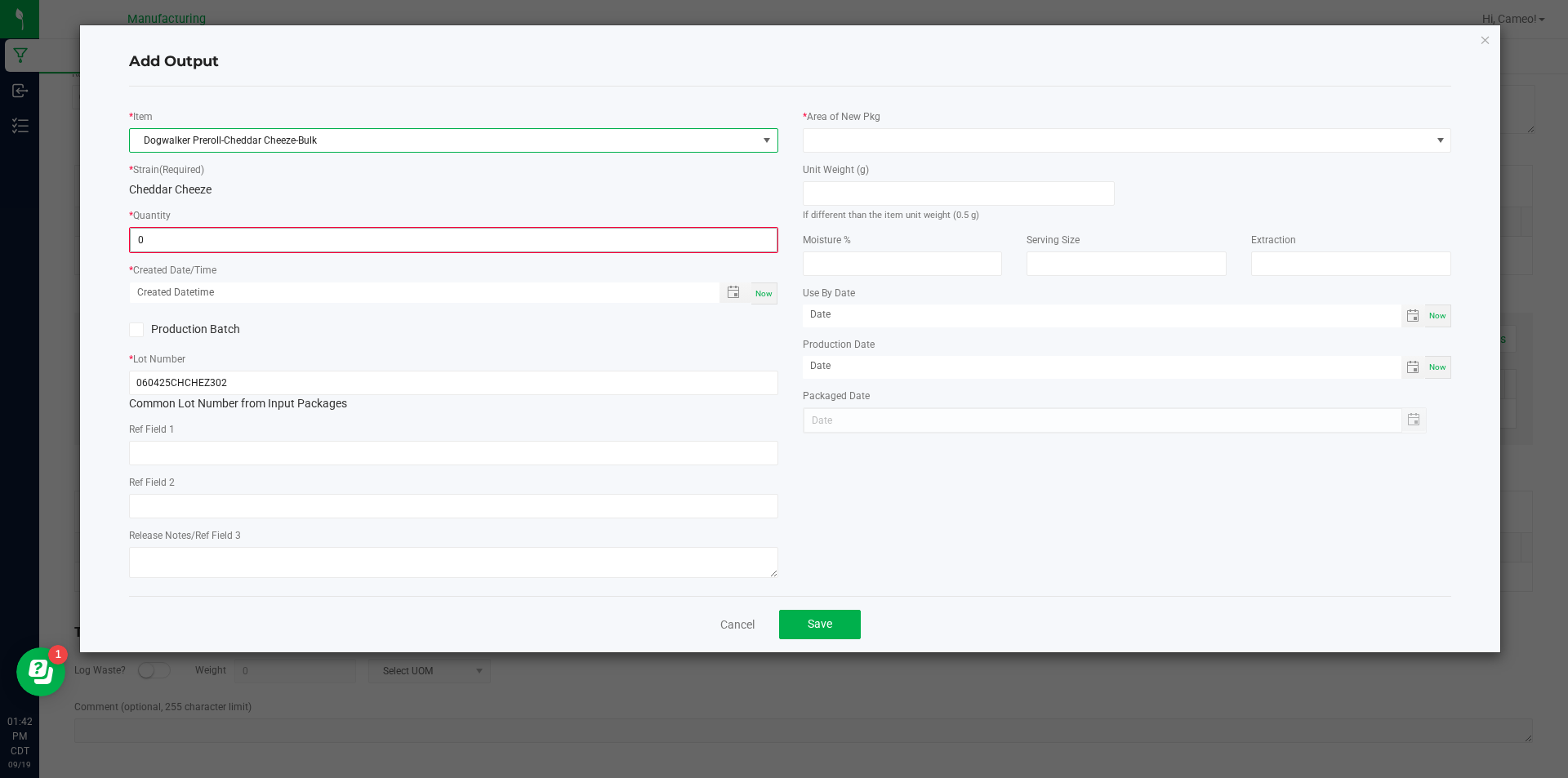
click at [346, 245] on input "0" at bounding box center [453, 241] width 646 height 23
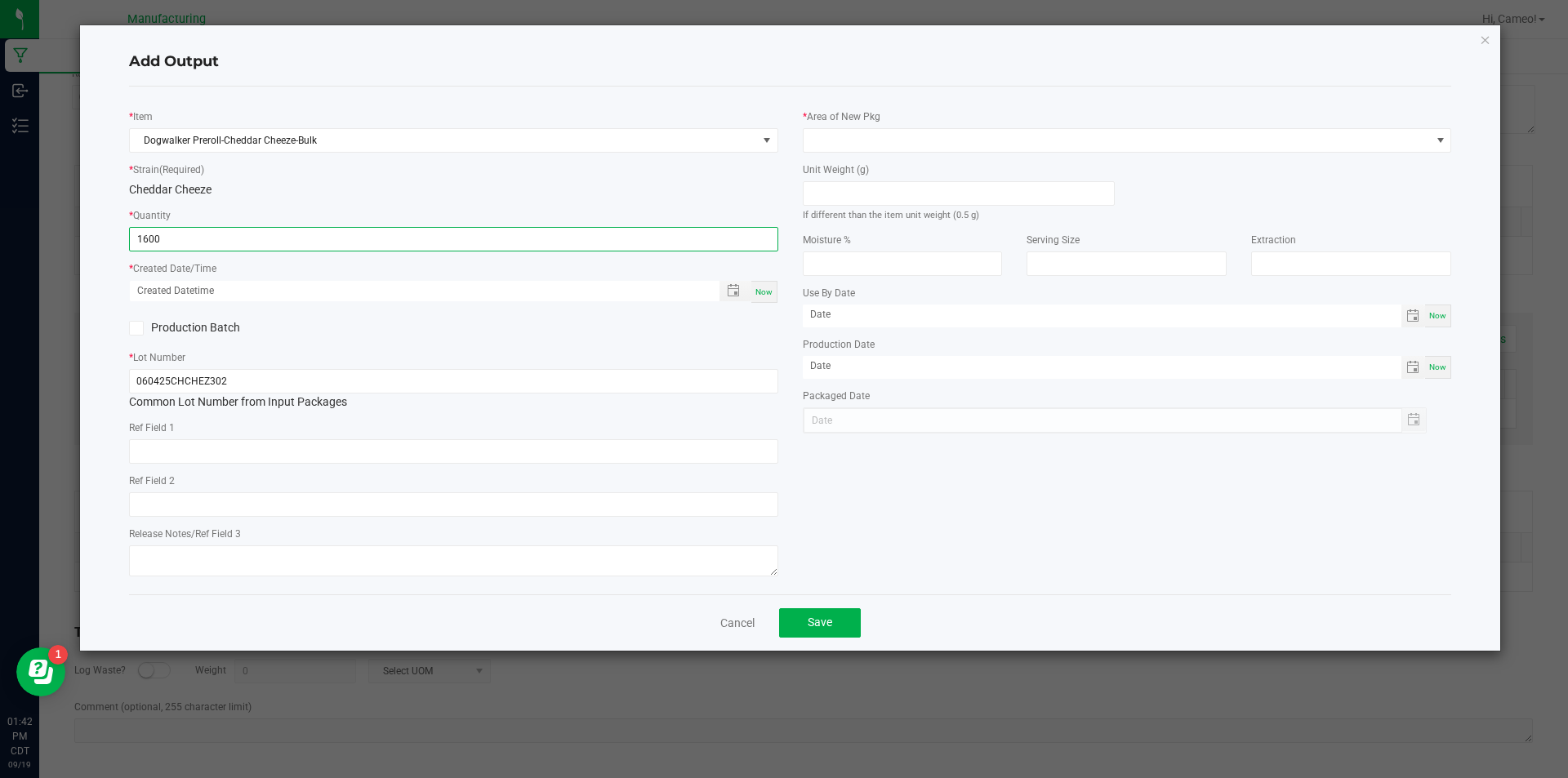
type input "1600 ea"
click at [765, 292] on span "Now" at bounding box center [764, 292] width 17 height 9
type input "[DATE] 1:42 PM"
type input "[DATE]"
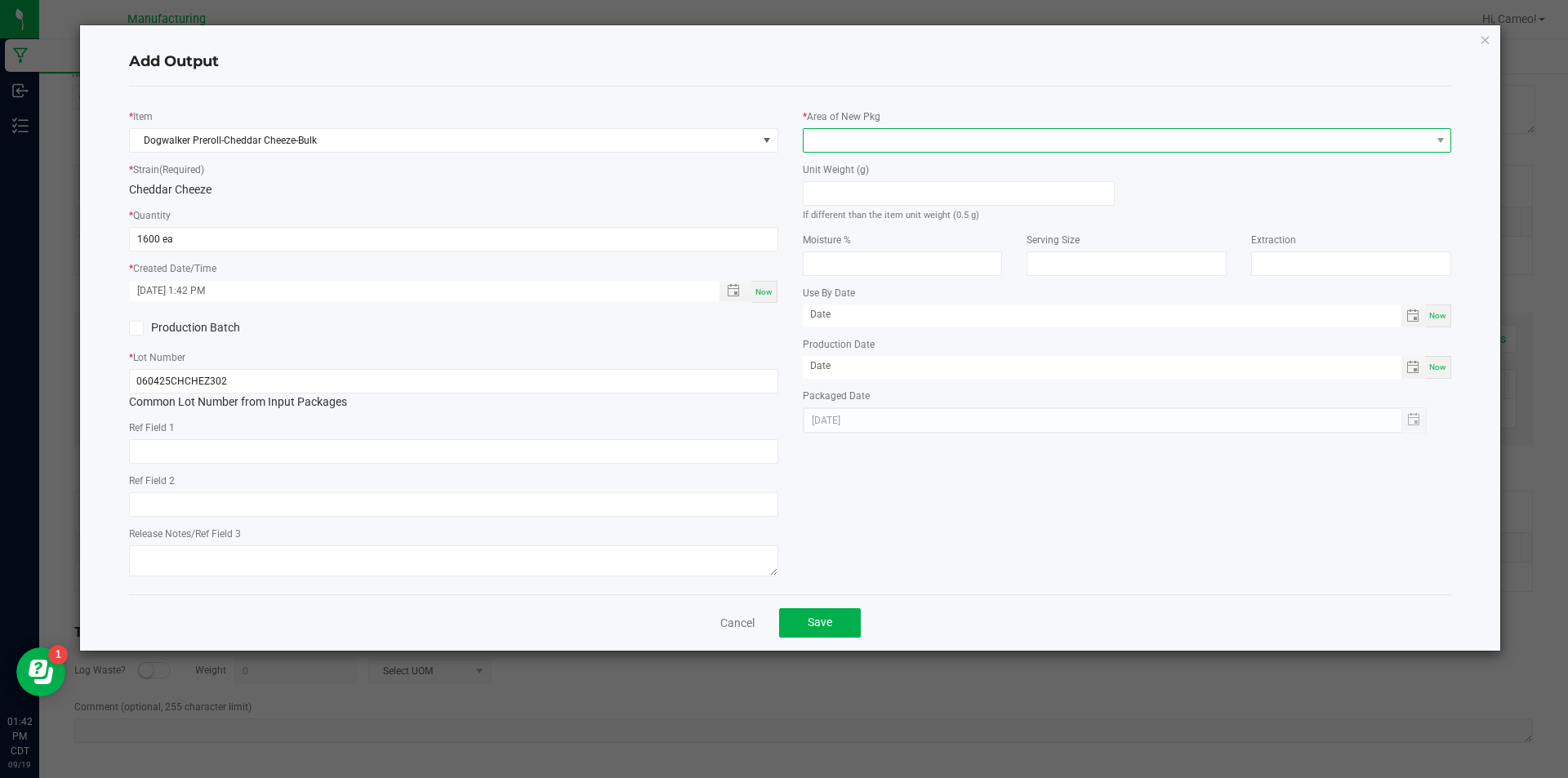
click at [873, 148] on span at bounding box center [1116, 140] width 627 height 23
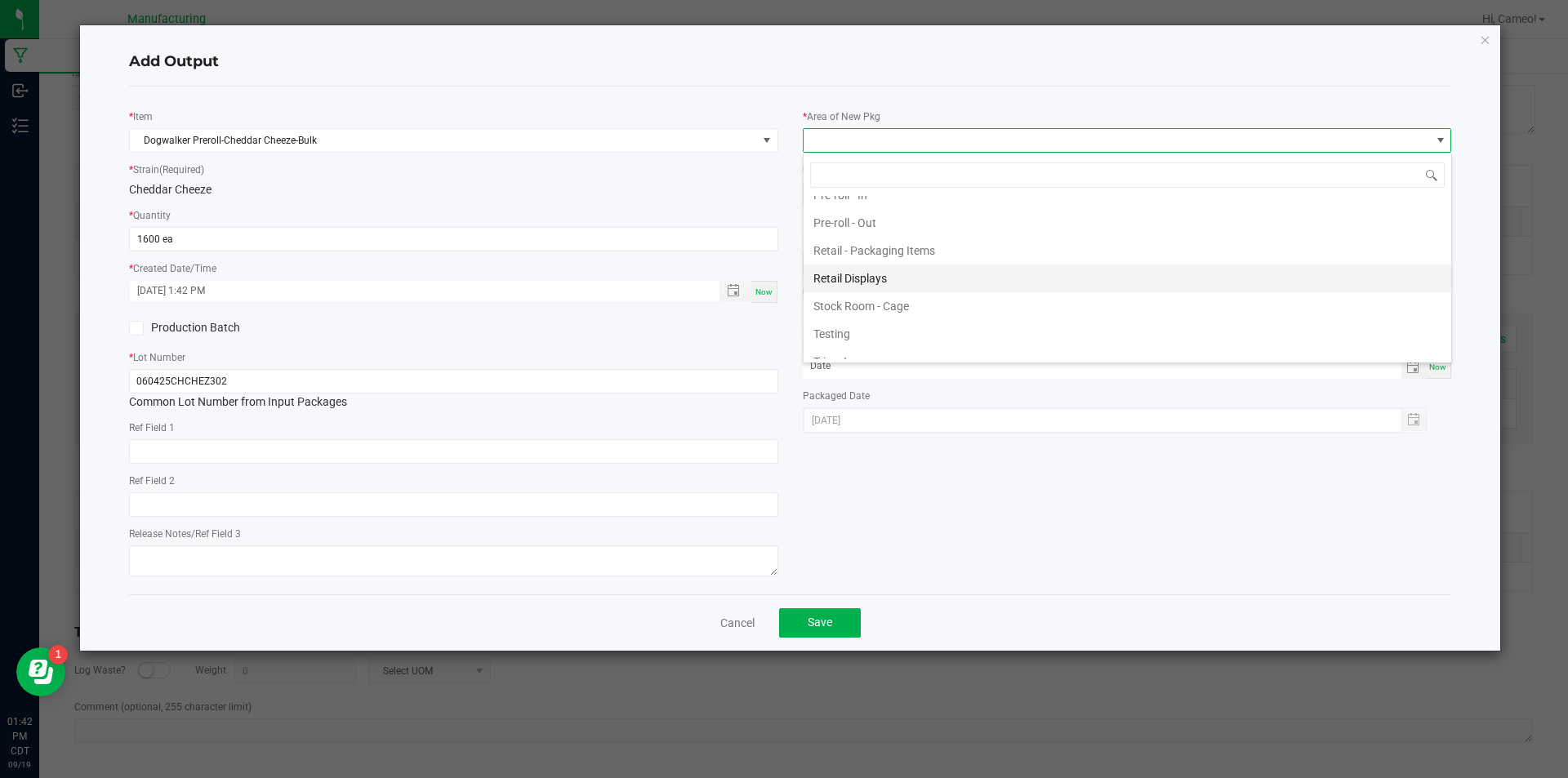
scroll to position [560, 0]
click at [873, 252] on li "Pre-roll - Out" at bounding box center [1127, 260] width 648 height 28
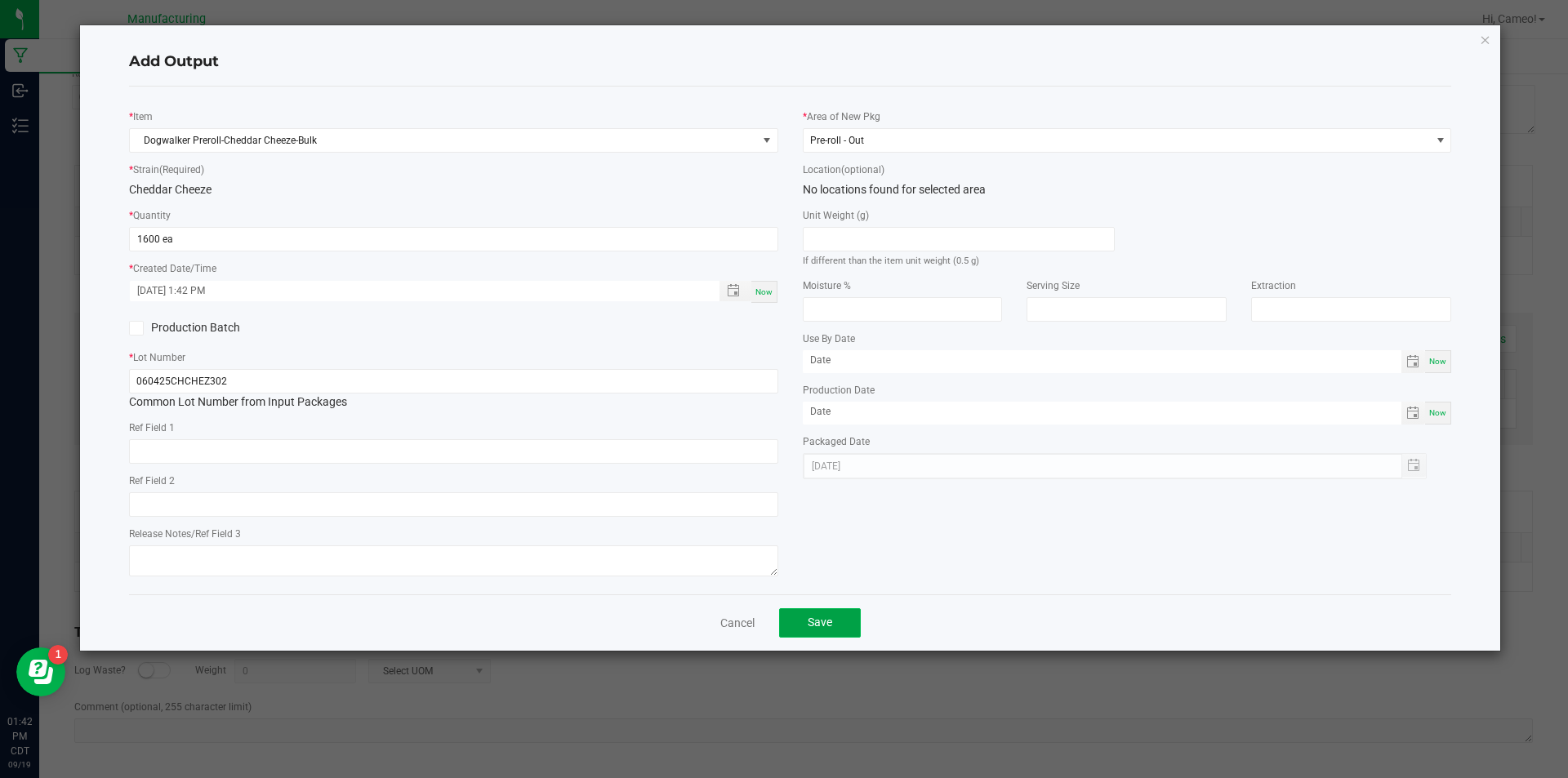
click at [831, 627] on span "Save" at bounding box center [819, 622] width 24 height 13
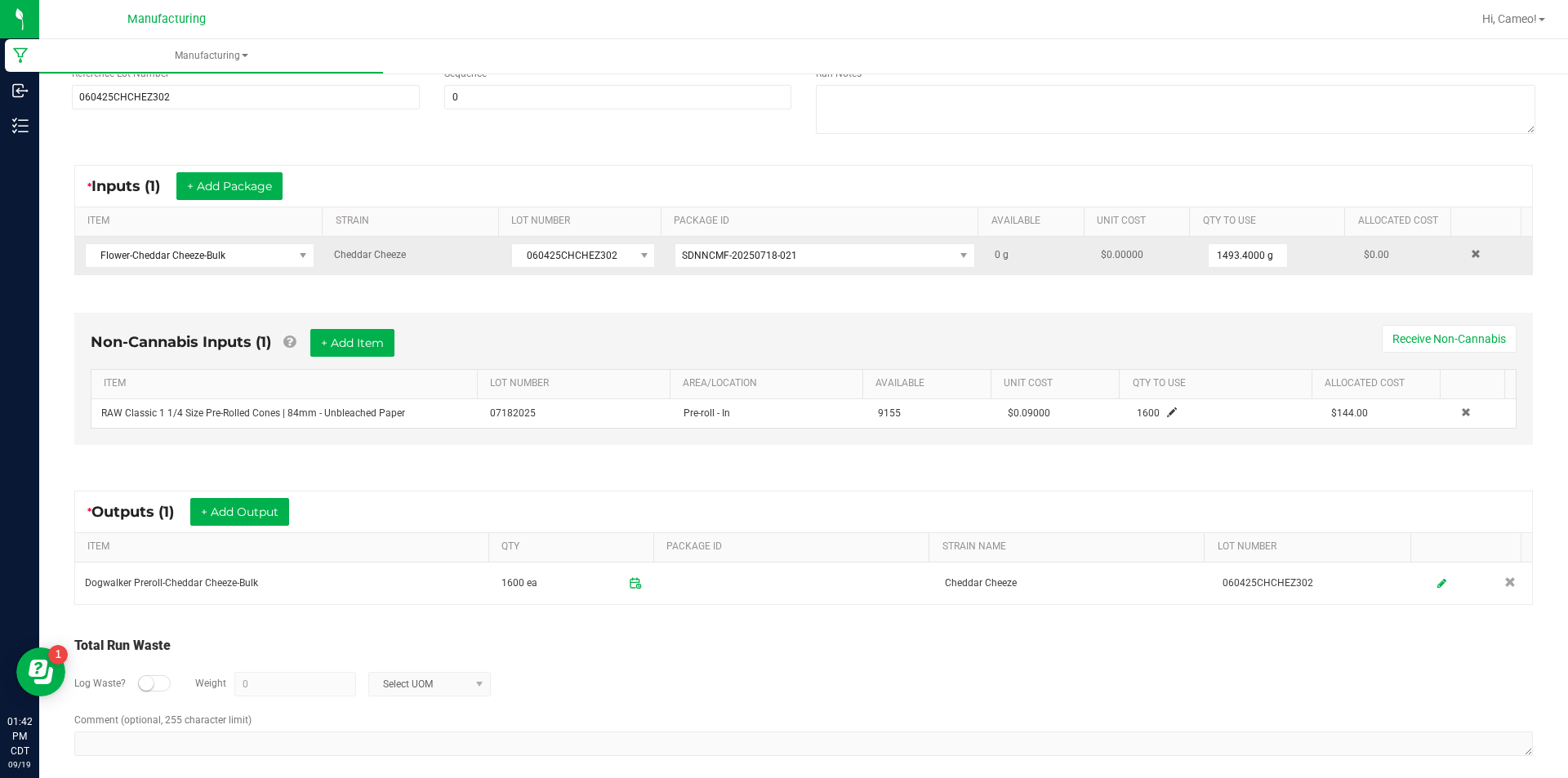
click at [1233, 240] on td "1493.4000 g" at bounding box center [1276, 256] width 156 height 38
click at [1227, 249] on input "1493.4" at bounding box center [1248, 256] width 79 height 23
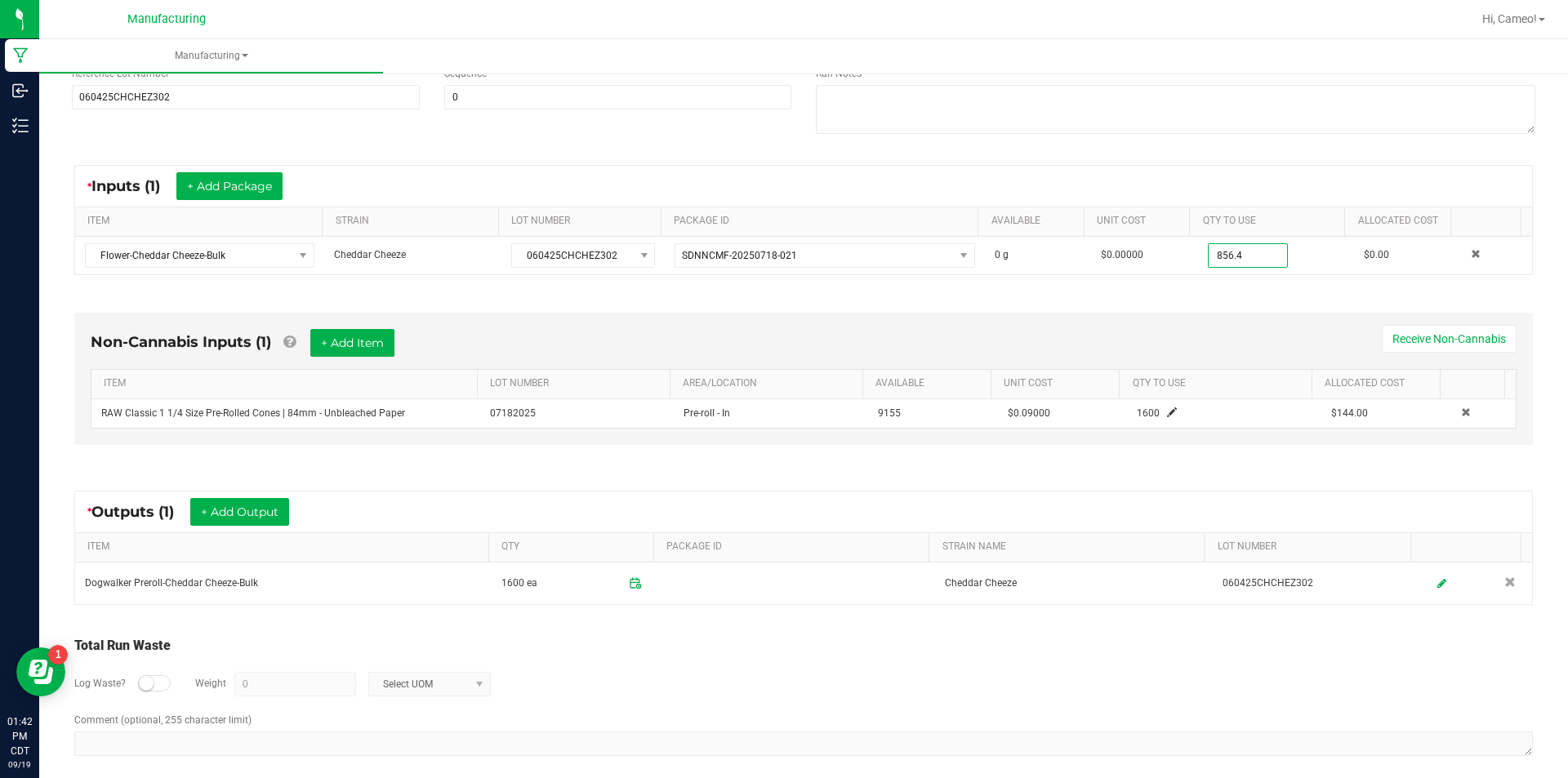
type input "856.4000 g"
click at [1223, 304] on div "Non-Cannabis Inputs (1) + Add Item Receive Non-Cannabis ITEM LOT NUMBER AREA/LO…" at bounding box center [804, 383] width 1488 height 186
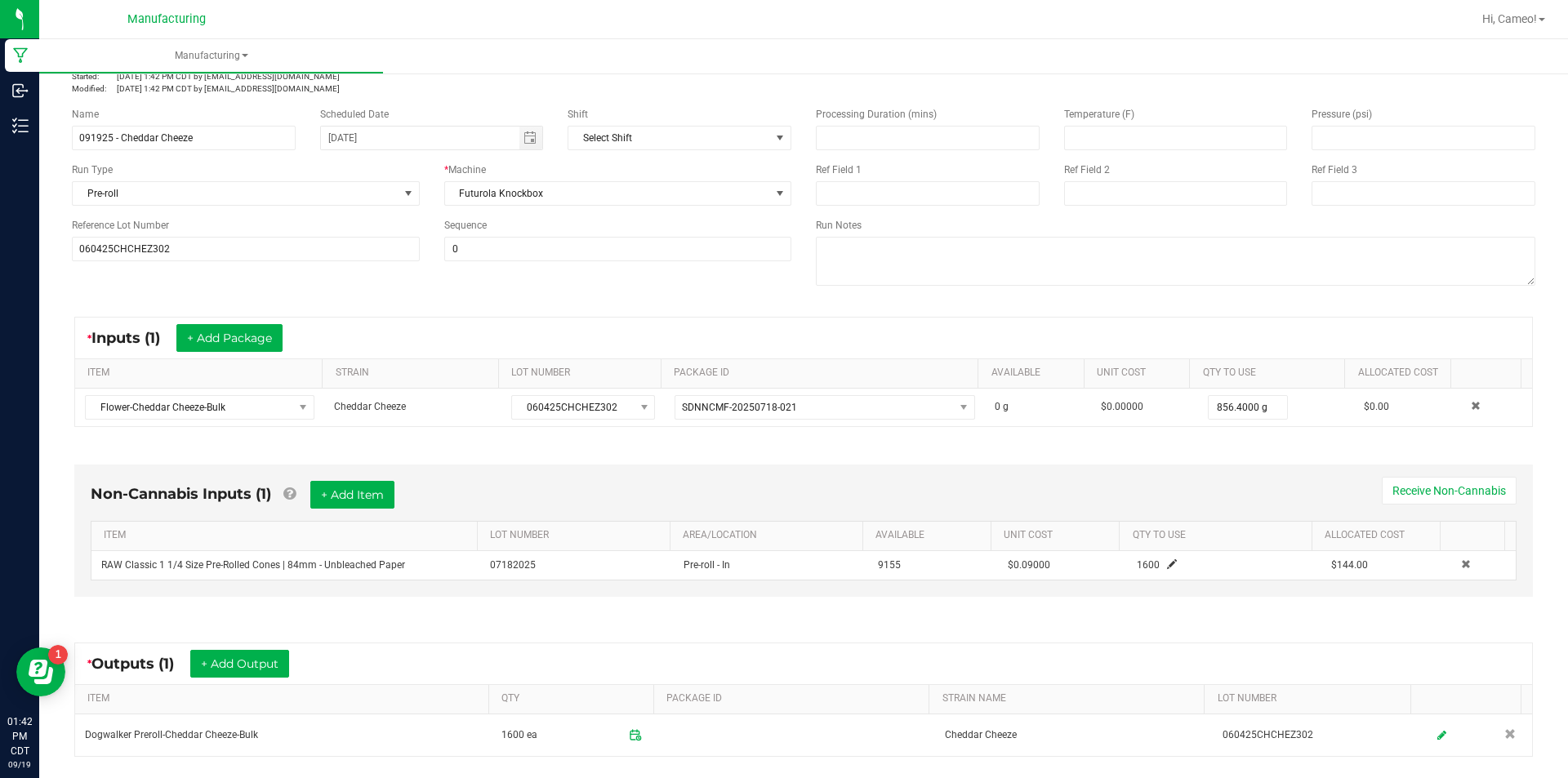
scroll to position [0, 0]
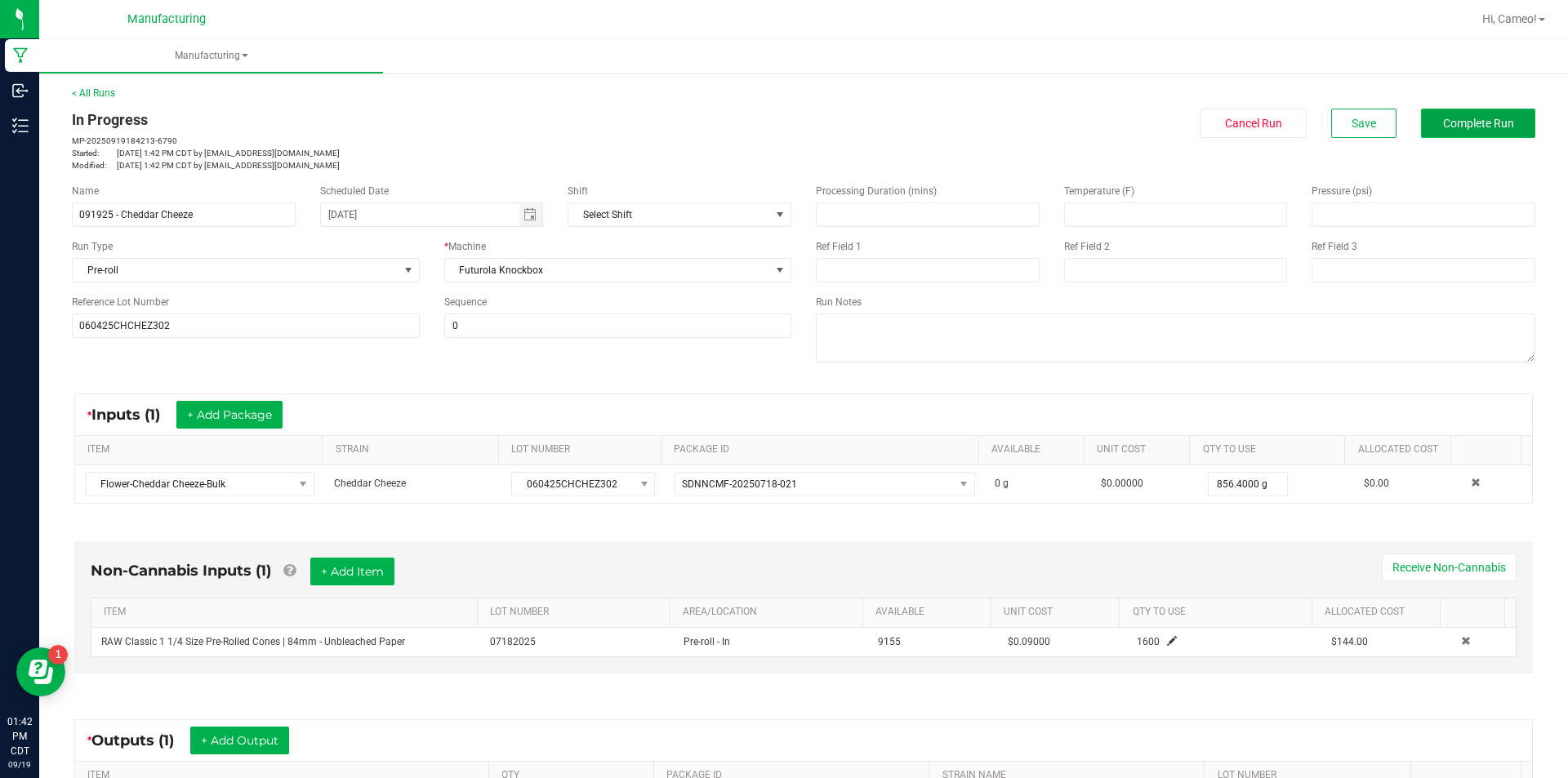
click at [1478, 123] on span "Complete Run" at bounding box center [1478, 123] width 71 height 13
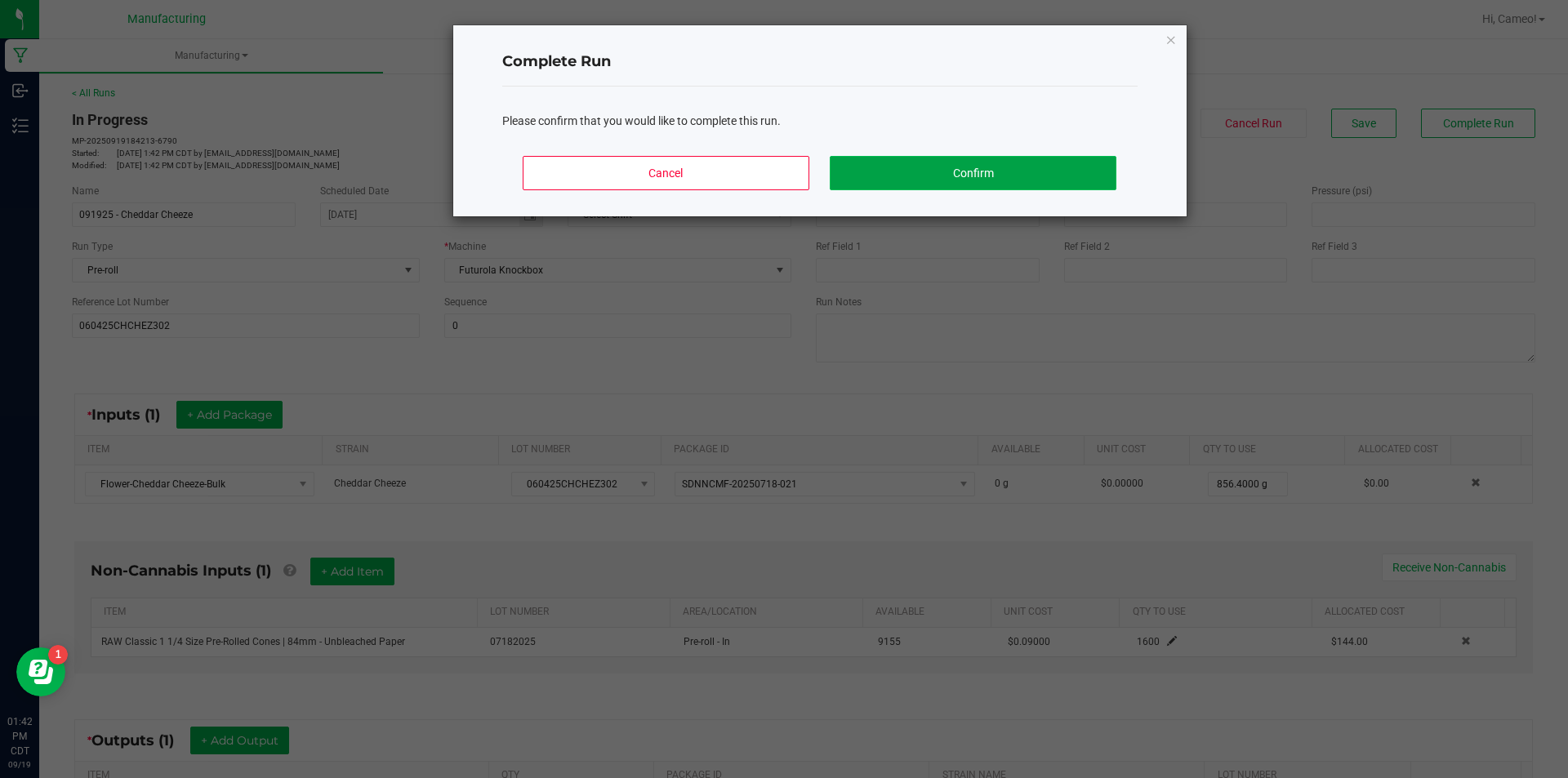
click at [1047, 186] on button "Confirm" at bounding box center [973, 173] width 286 height 34
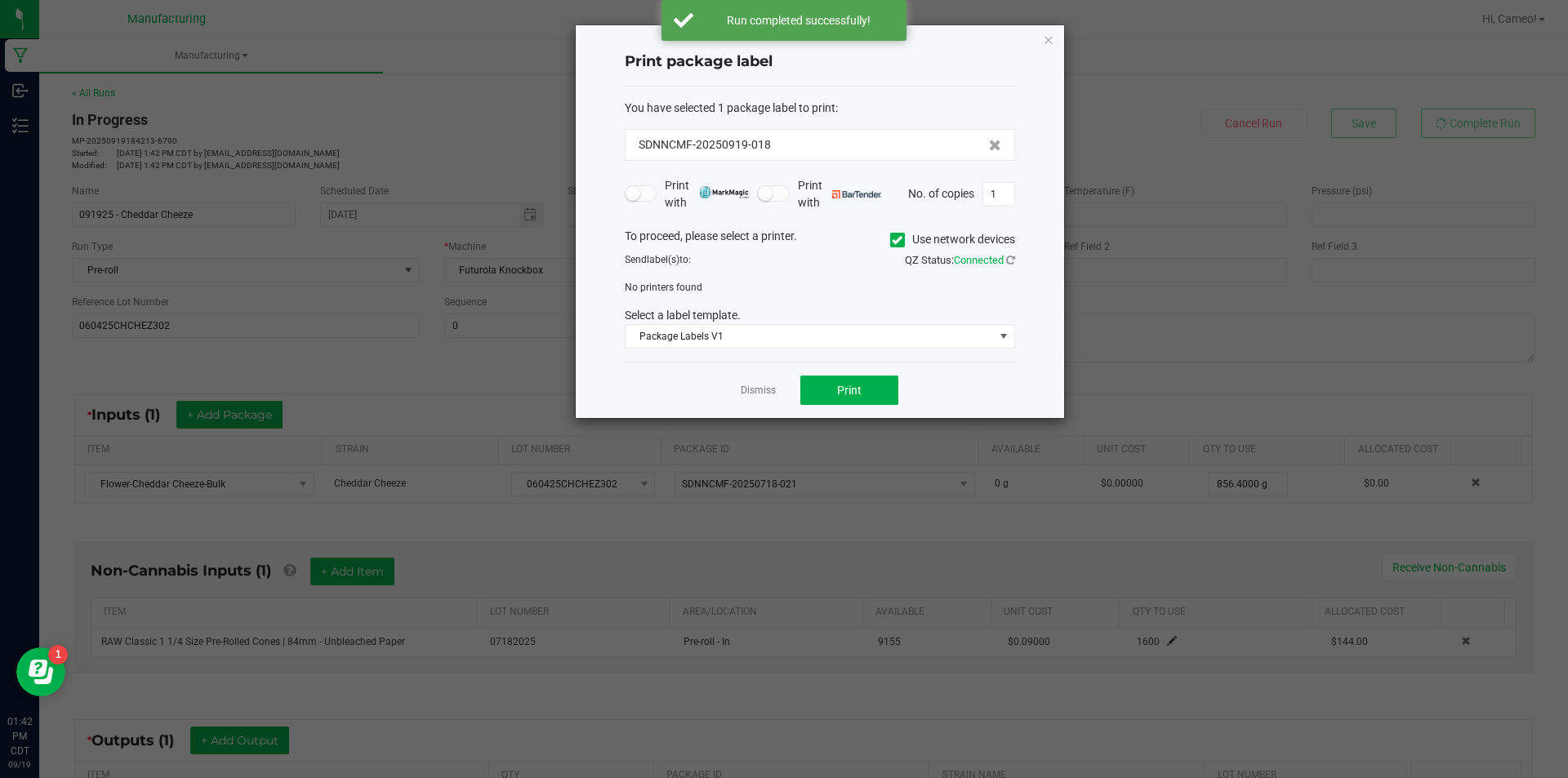
click at [903, 237] on span at bounding box center [897, 240] width 14 height 14
click at [0, 0] on input "Use network devices" at bounding box center [0, 0] width 0 height 0
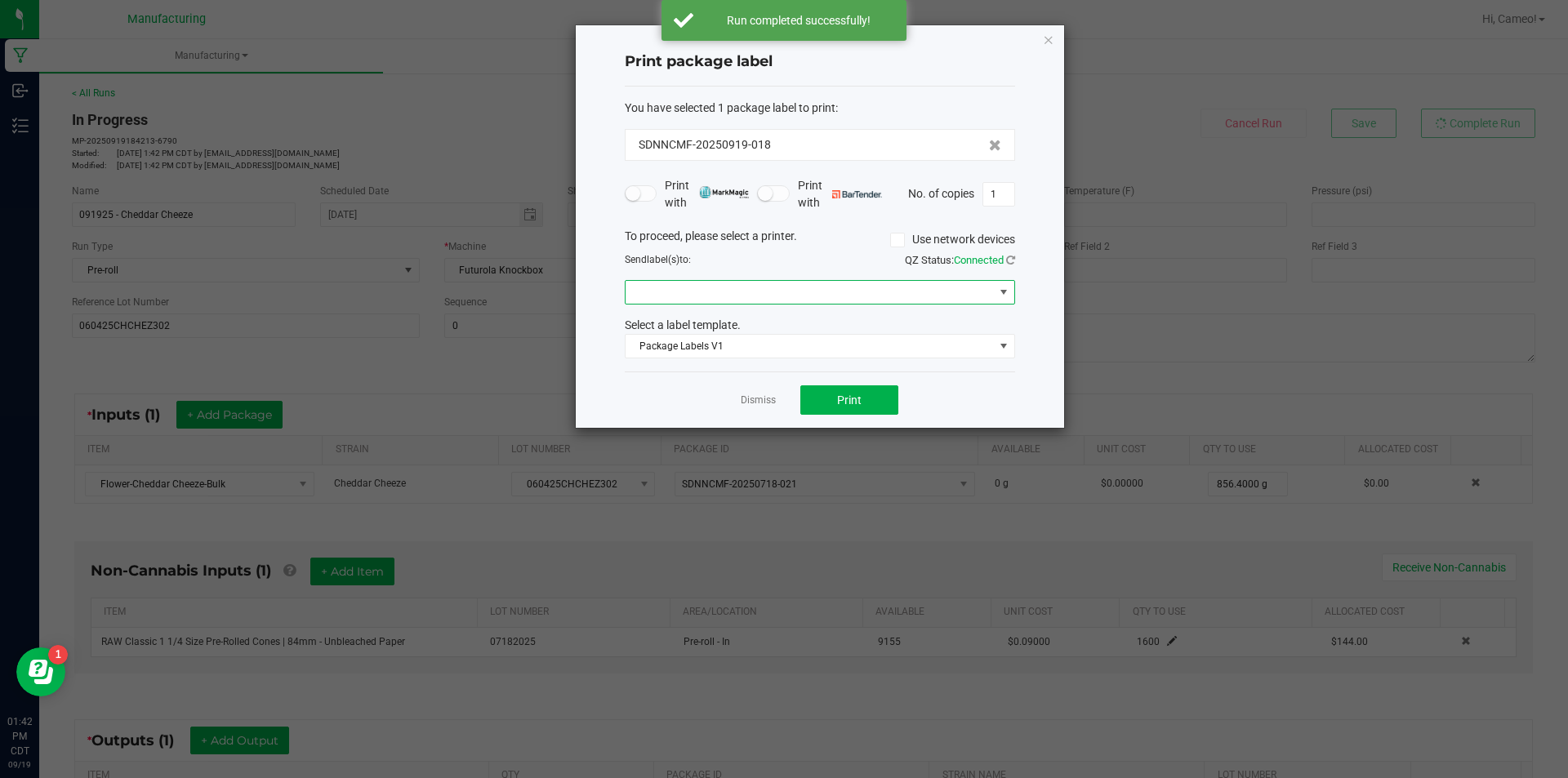
click at [885, 300] on span at bounding box center [809, 292] width 369 height 23
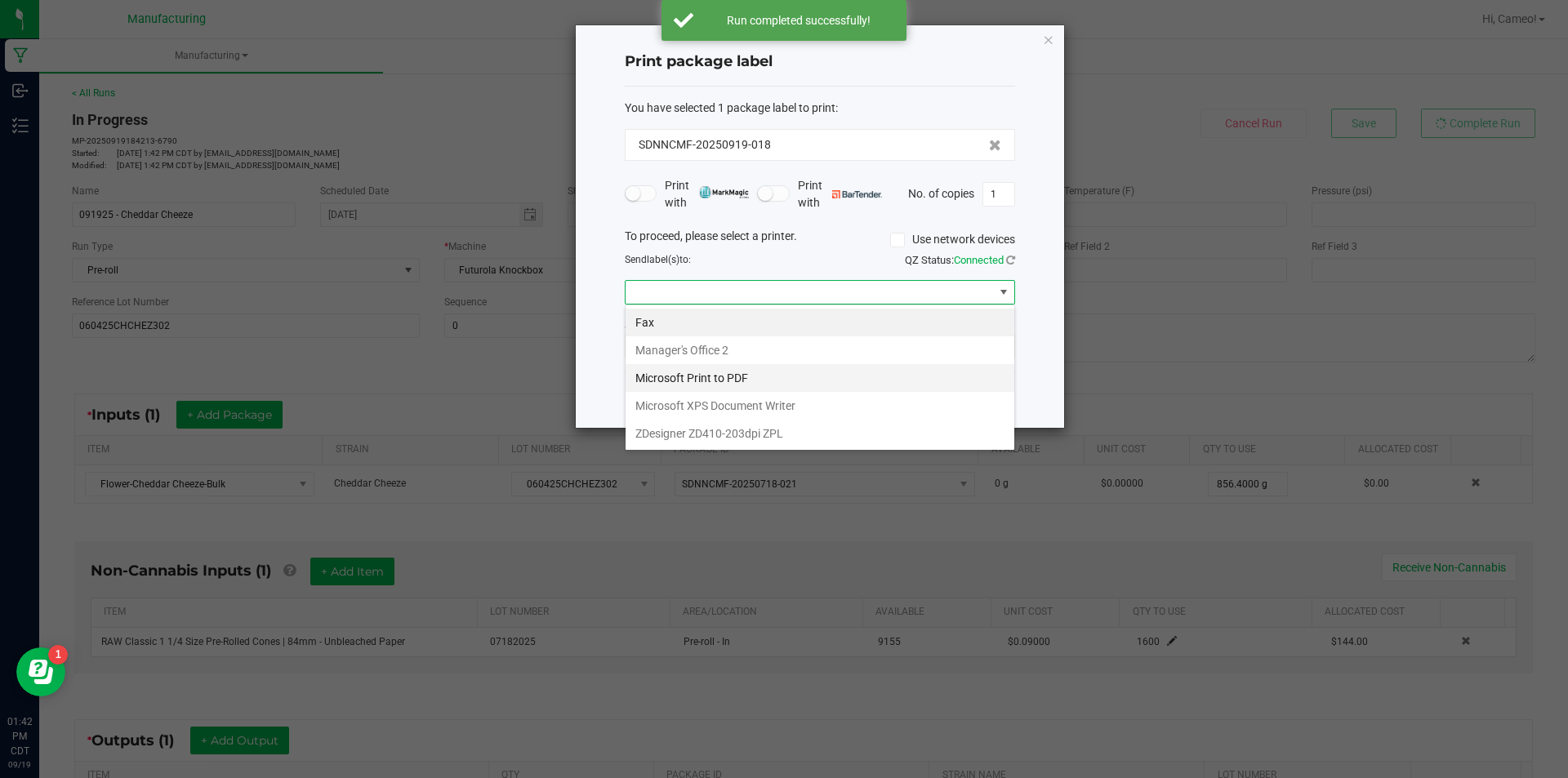
scroll to position [24, 390]
click at [800, 437] on ZPL "ZDesigner ZD410-203dpi ZPL" at bounding box center [819, 433] width 389 height 28
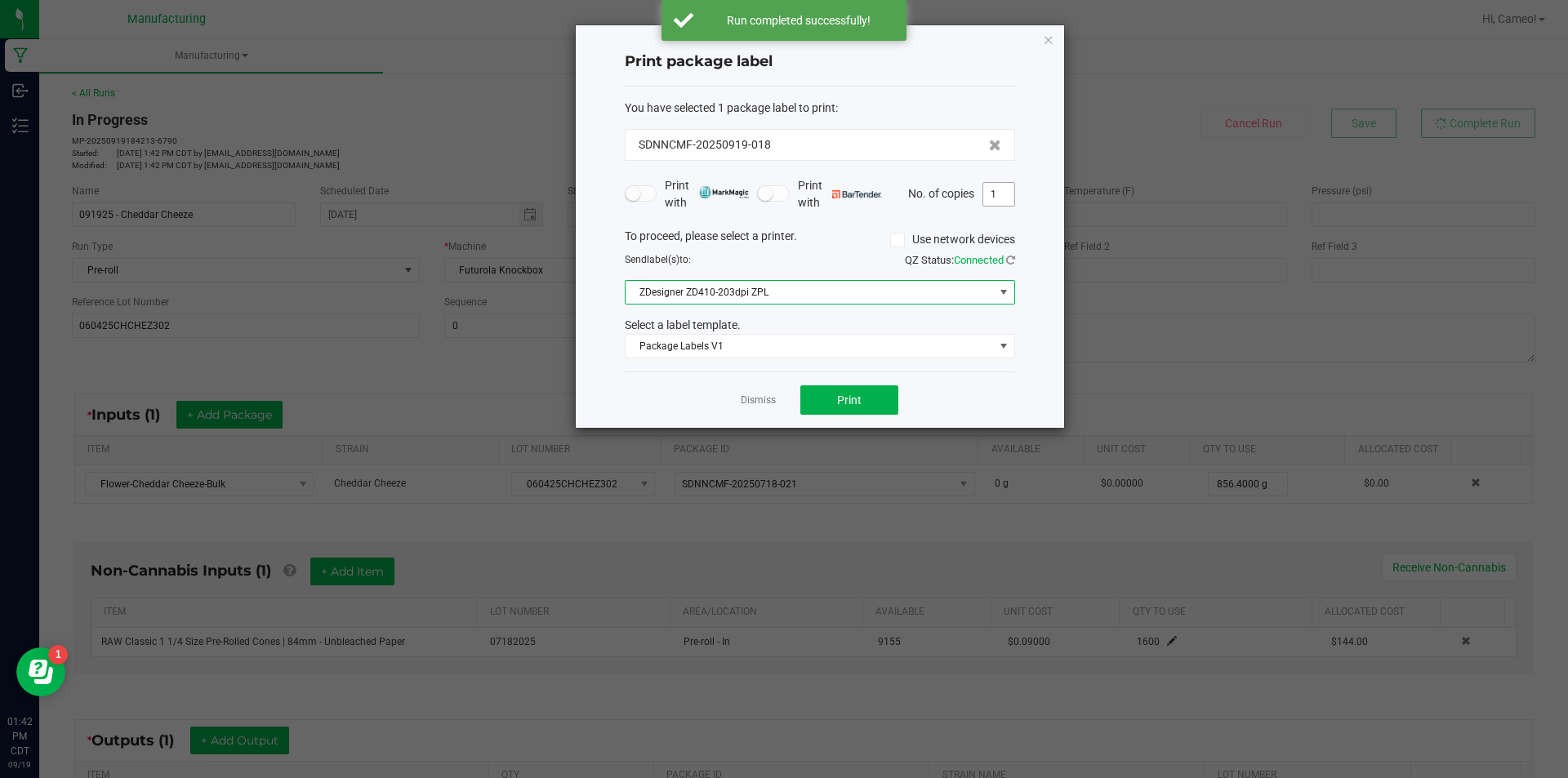
click at [997, 192] on input "1" at bounding box center [998, 195] width 31 height 23
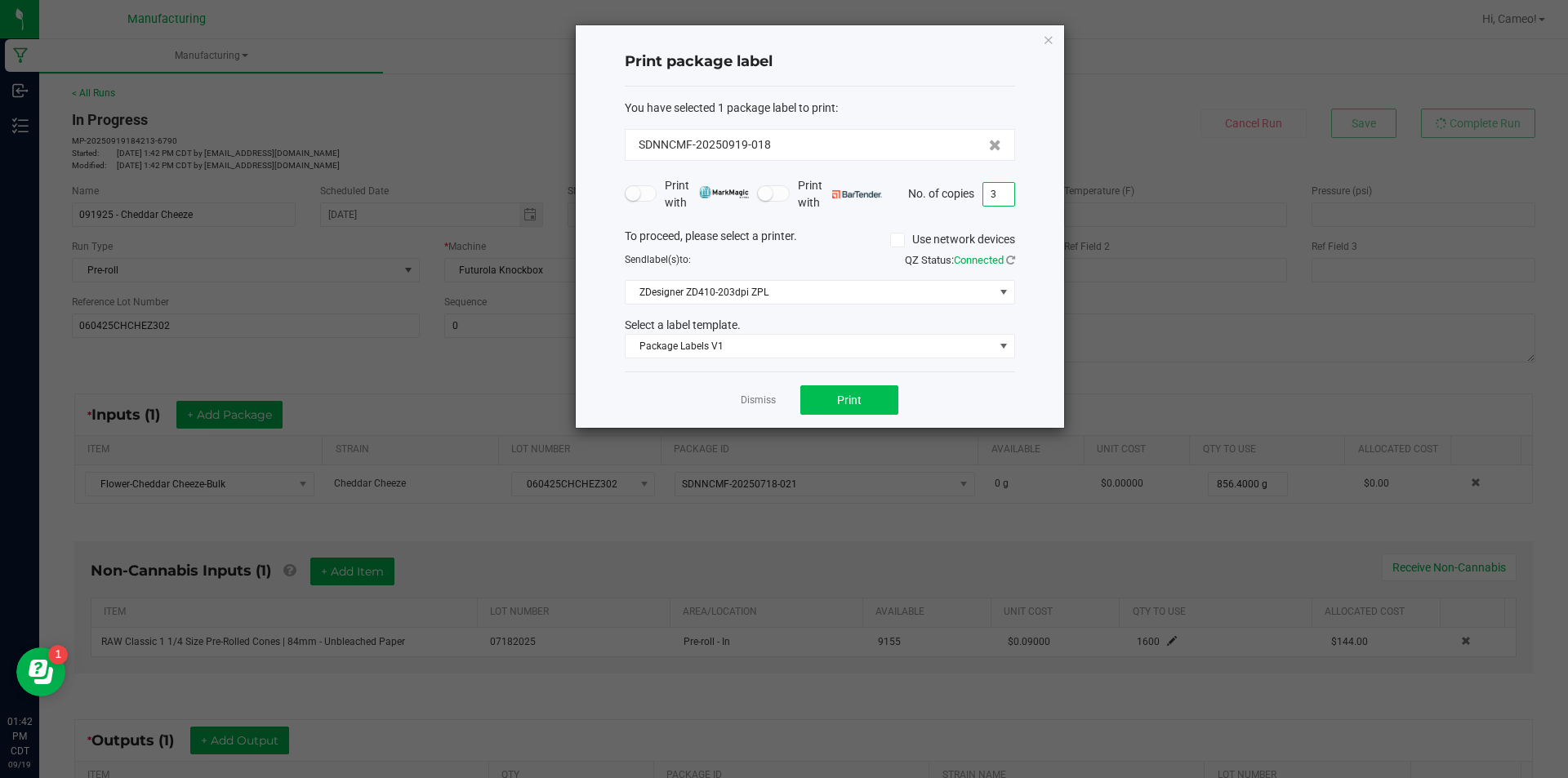
type input "3"
click at [860, 407] on span "Print" at bounding box center [849, 400] width 24 height 13
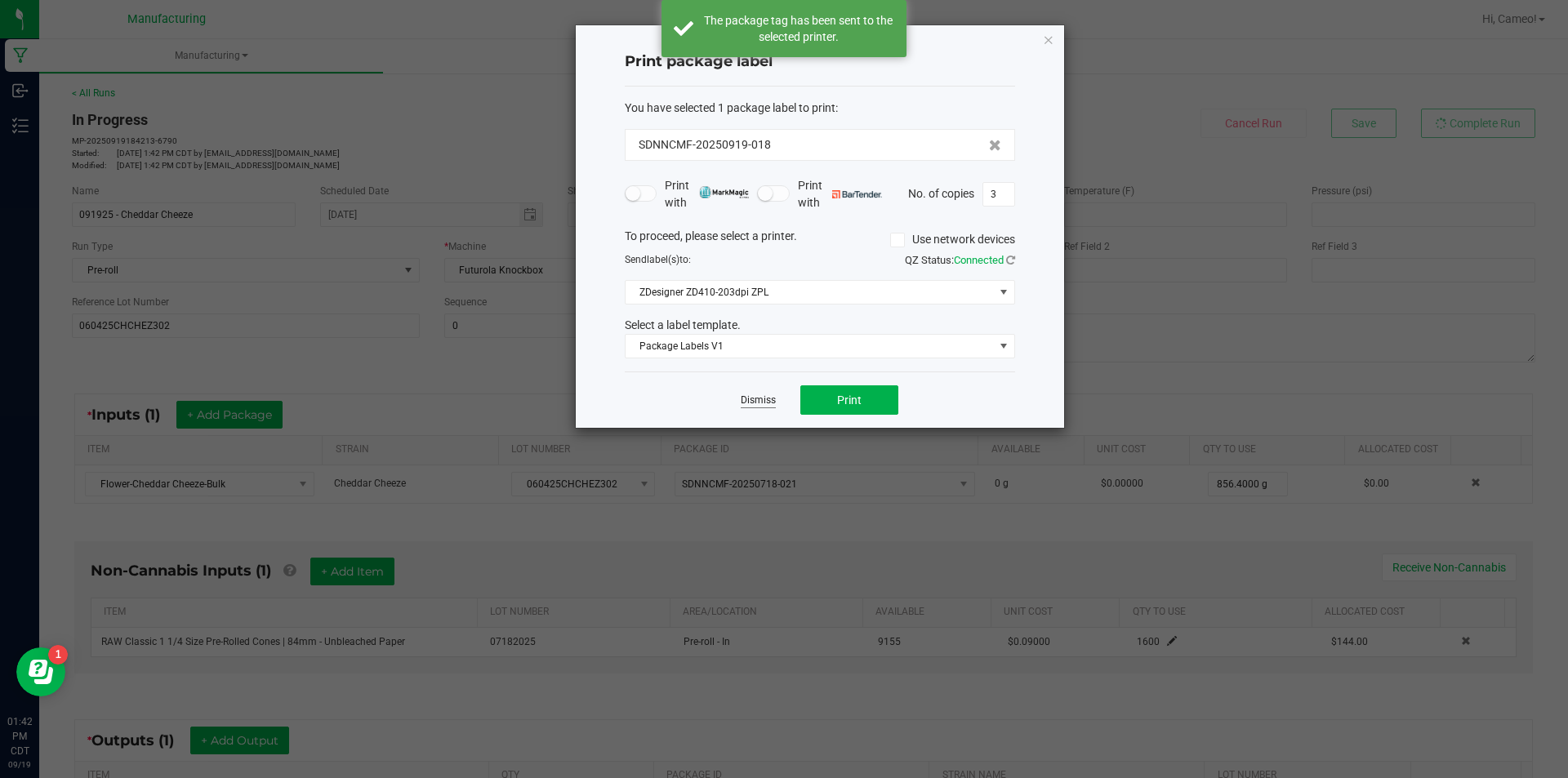
click at [759, 402] on link "Dismiss" at bounding box center [758, 401] width 35 height 14
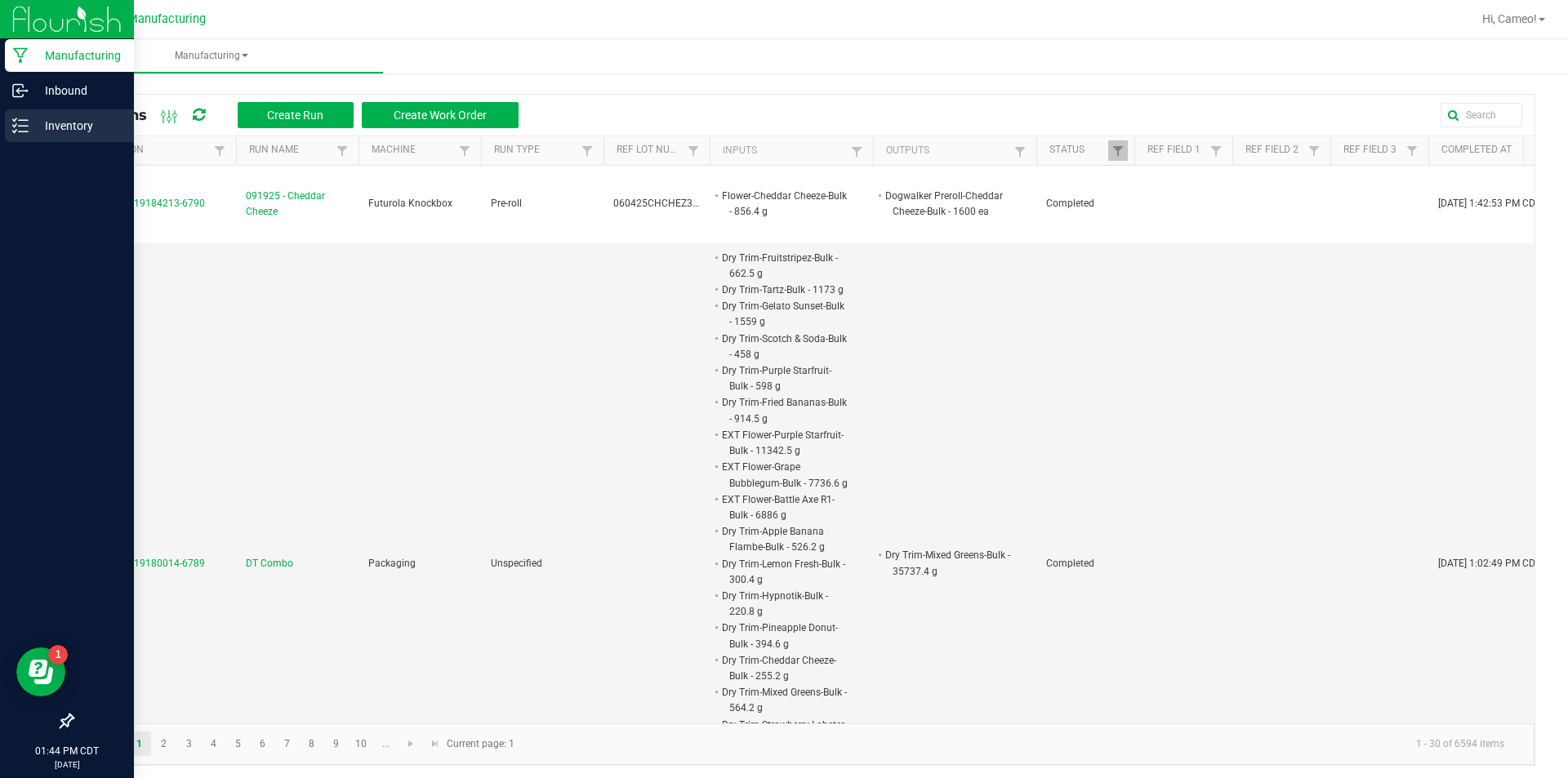
click at [33, 117] on p "Inventory" at bounding box center [78, 126] width 98 height 20
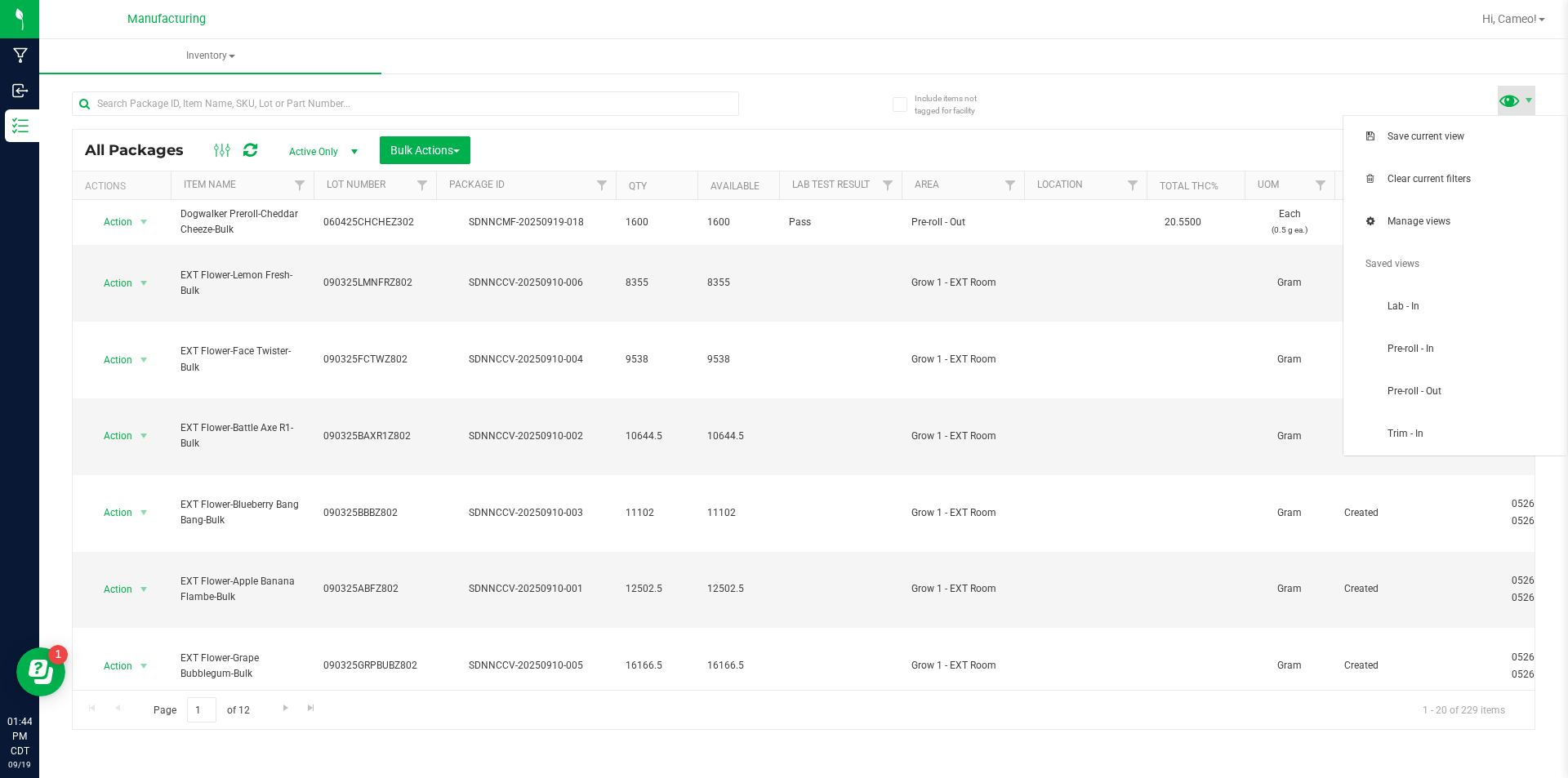
click at [1515, 104] on span at bounding box center [1509, 100] width 23 height 23
click at [1408, 352] on span "Pre-roll - In" at bounding box center [1472, 350] width 170 height 14
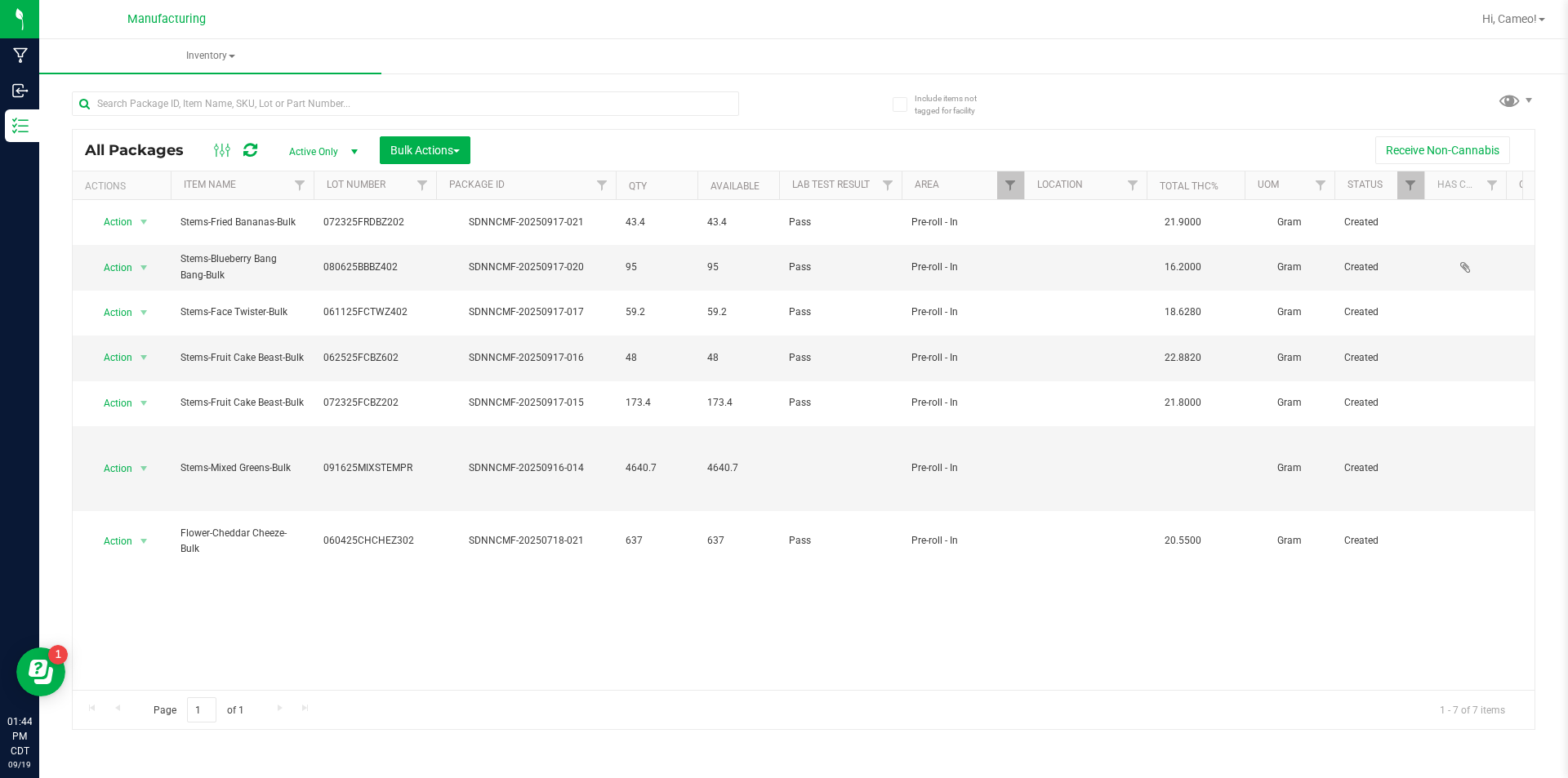
click at [770, 123] on div at bounding box center [437, 103] width 732 height 52
click at [1512, 22] on span "Hi, Cameo!" at bounding box center [1509, 19] width 55 height 13
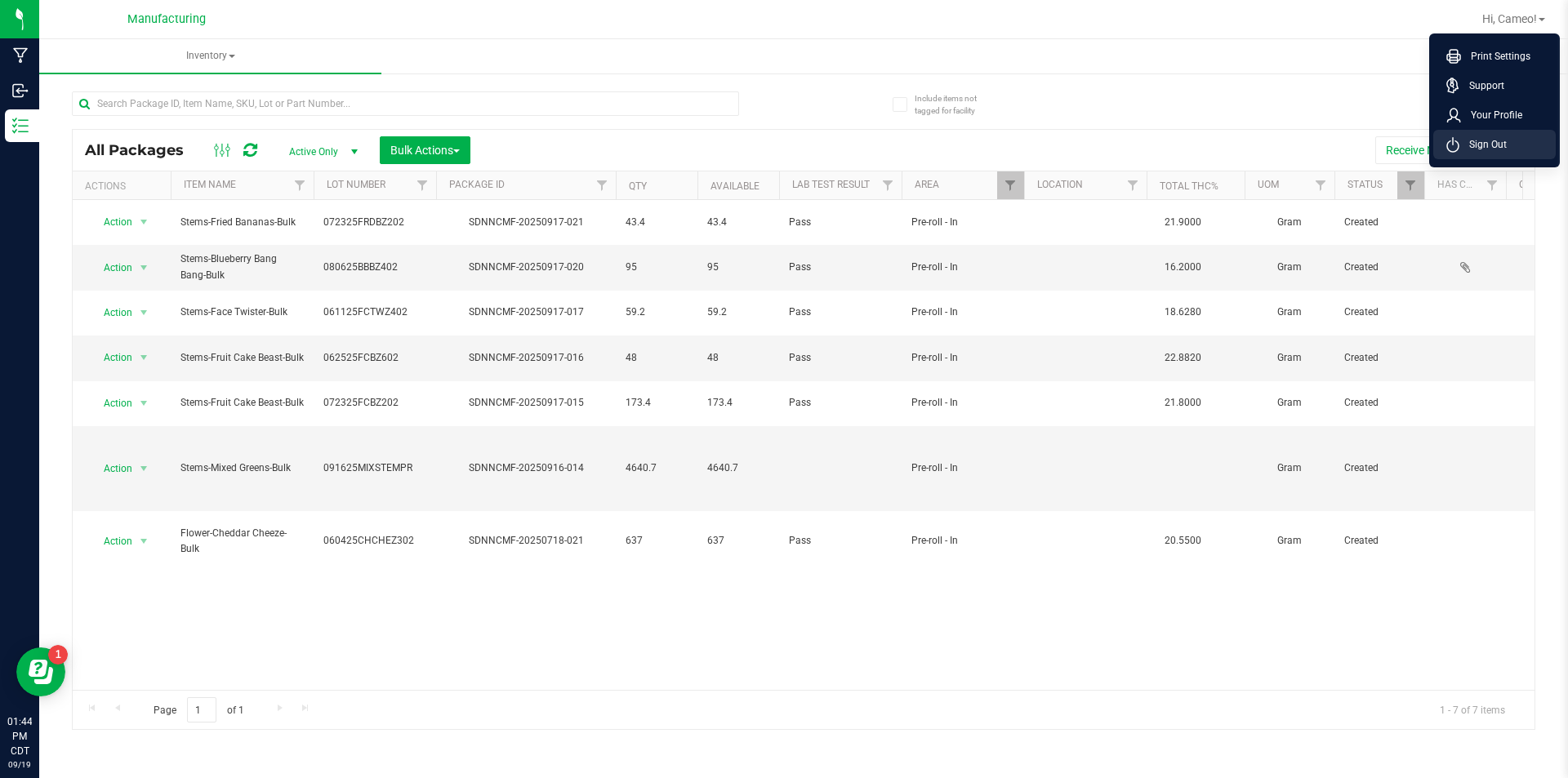
click at [1486, 149] on span "Sign Out" at bounding box center [1483, 144] width 47 height 16
